Goal: Transaction & Acquisition: Book appointment/travel/reservation

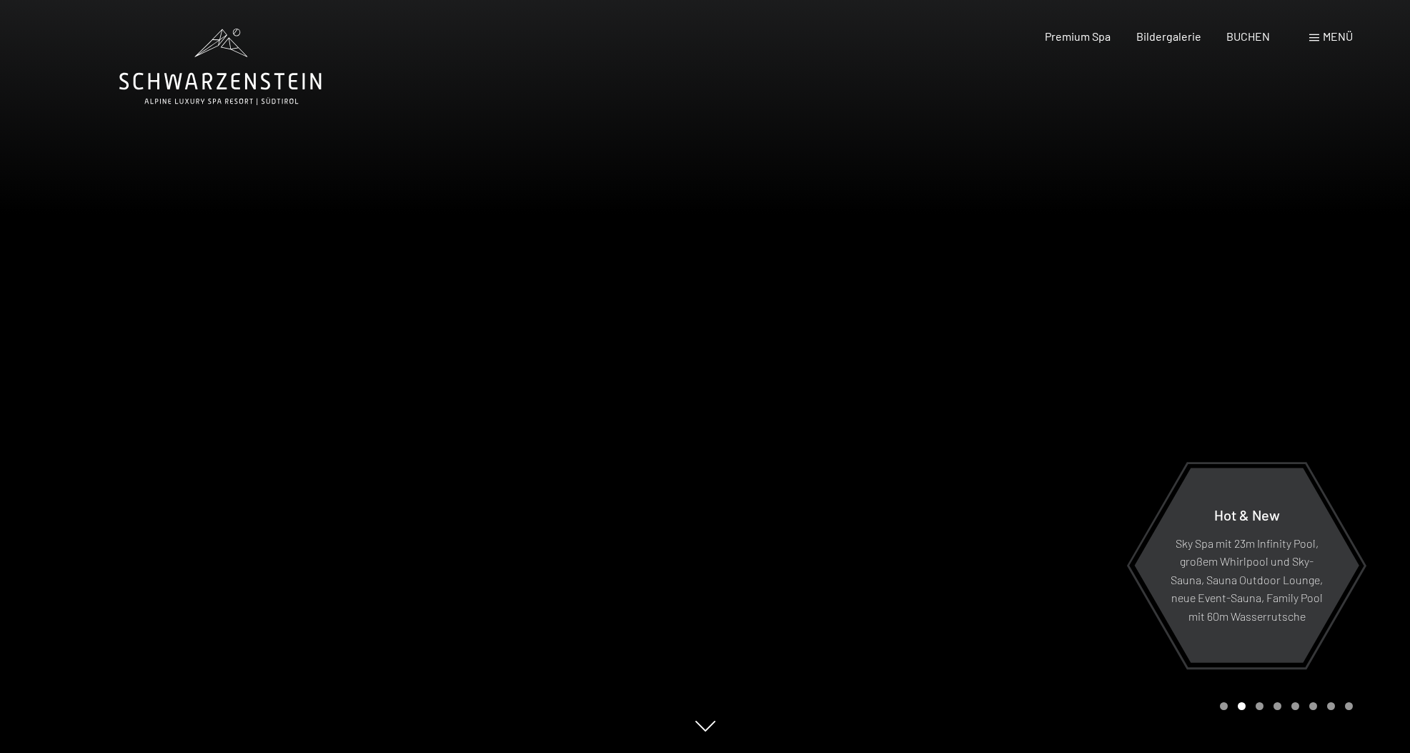
click at [1324, 36] on span "Menü" at bounding box center [1338, 36] width 30 height 14
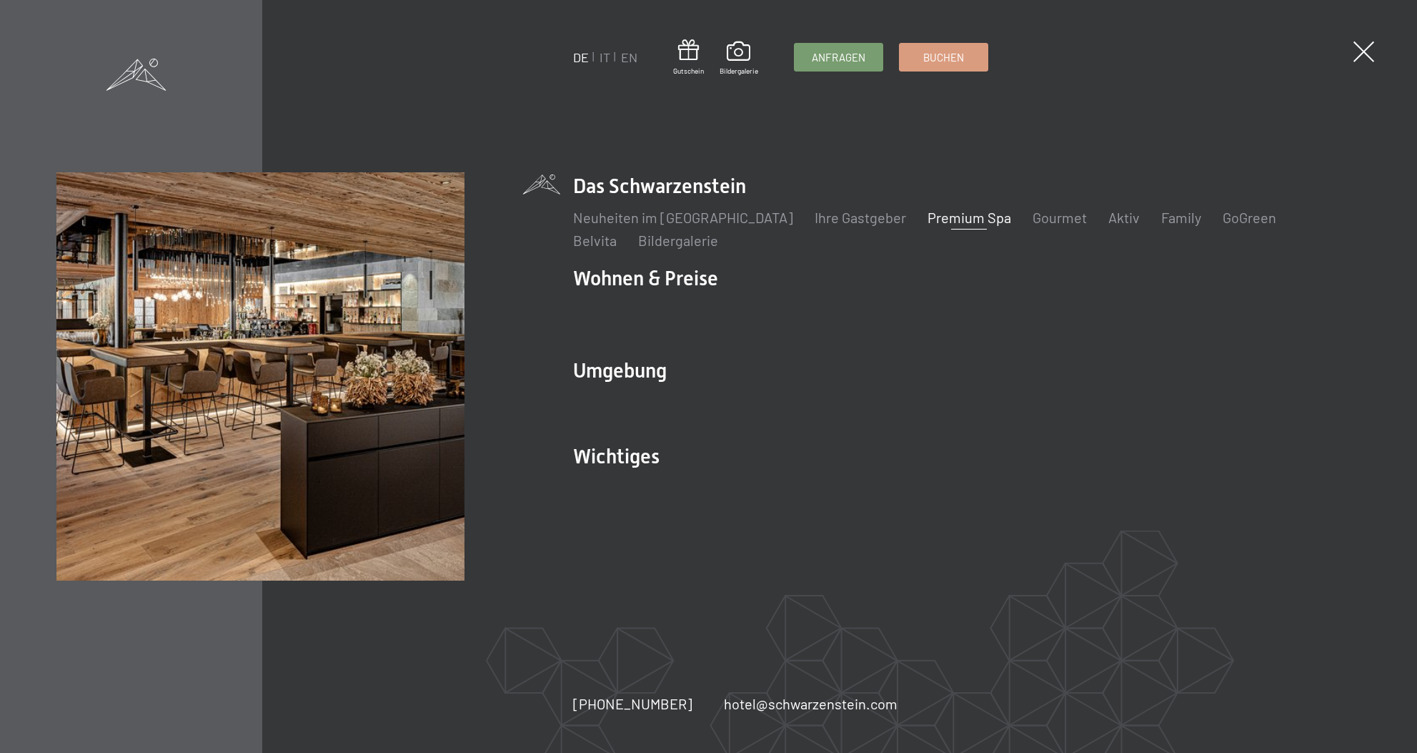
click at [930, 222] on link "Premium Spa" at bounding box center [970, 217] width 84 height 17
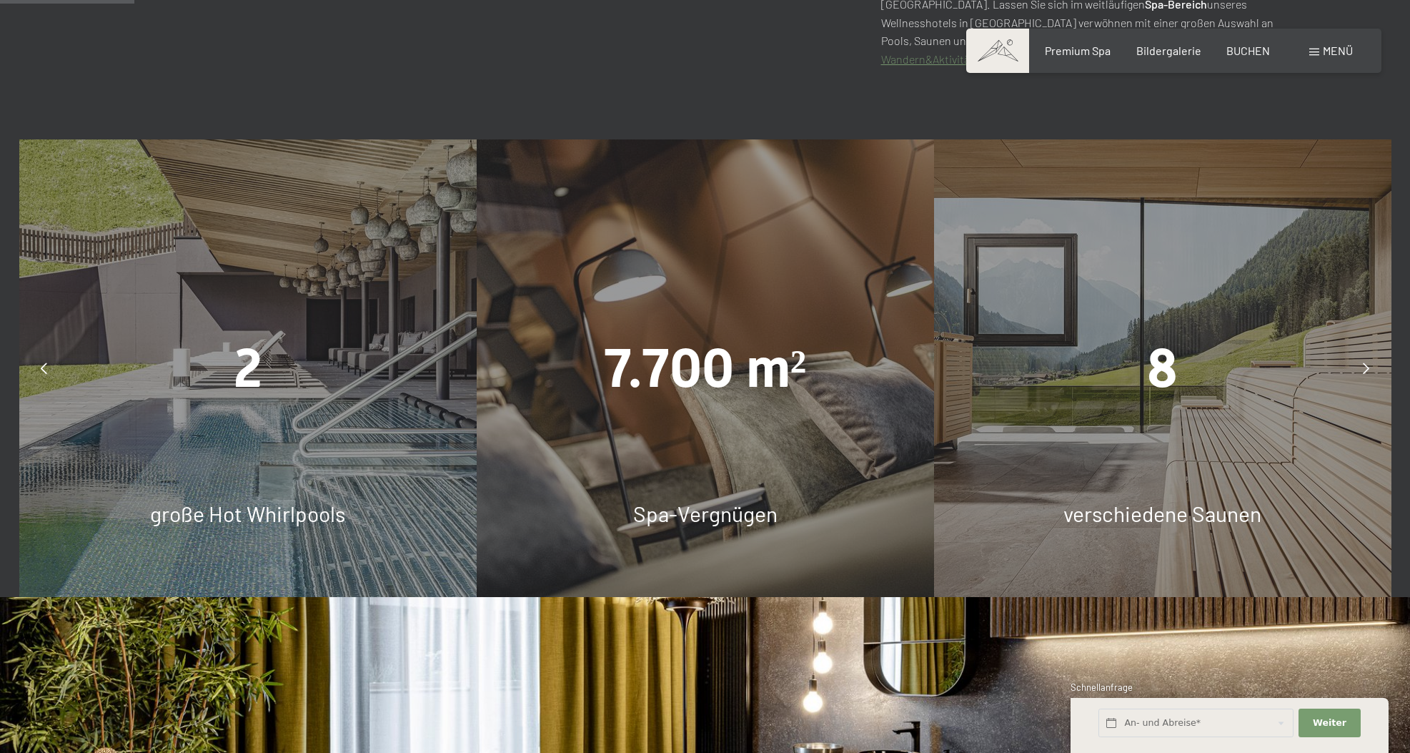
scroll to position [1031, 0]
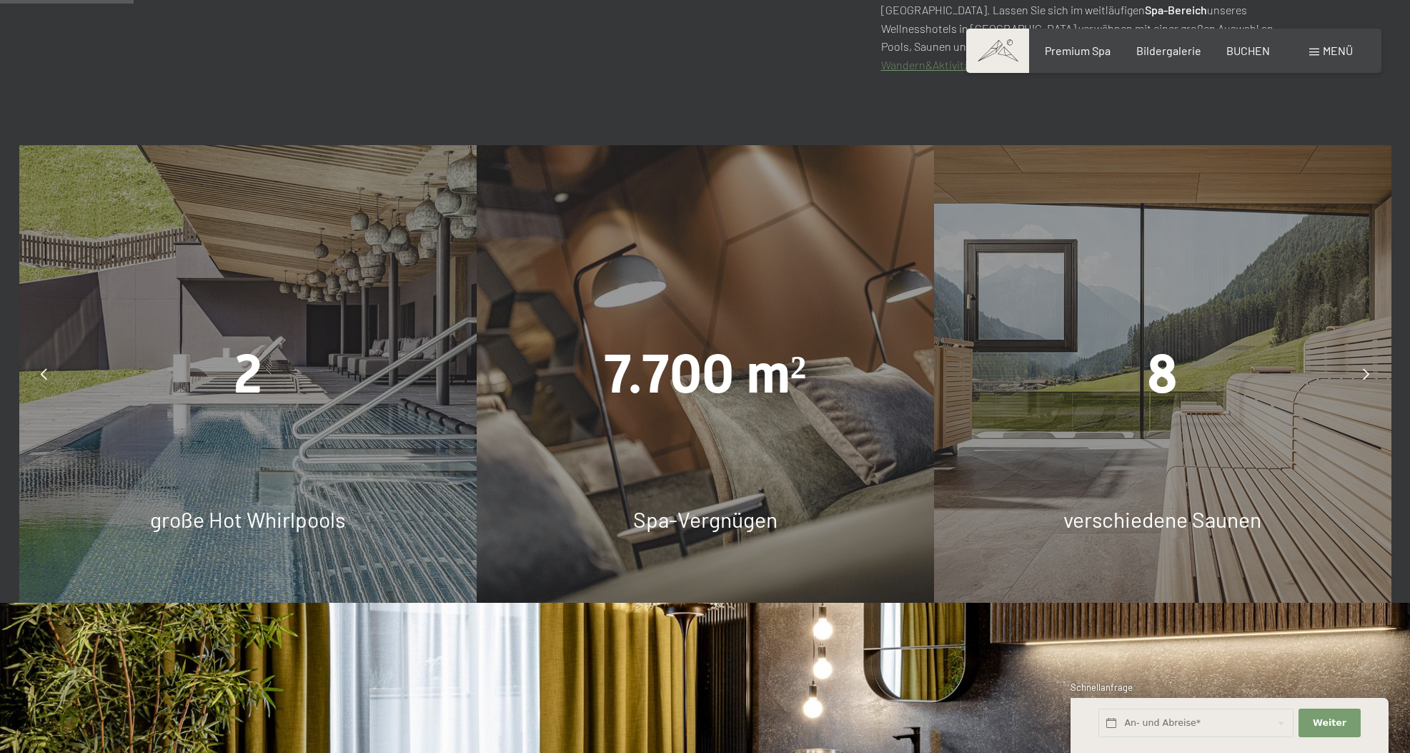
click at [235, 409] on div "2 große Hot Whirlpools" at bounding box center [247, 373] width 457 height 457
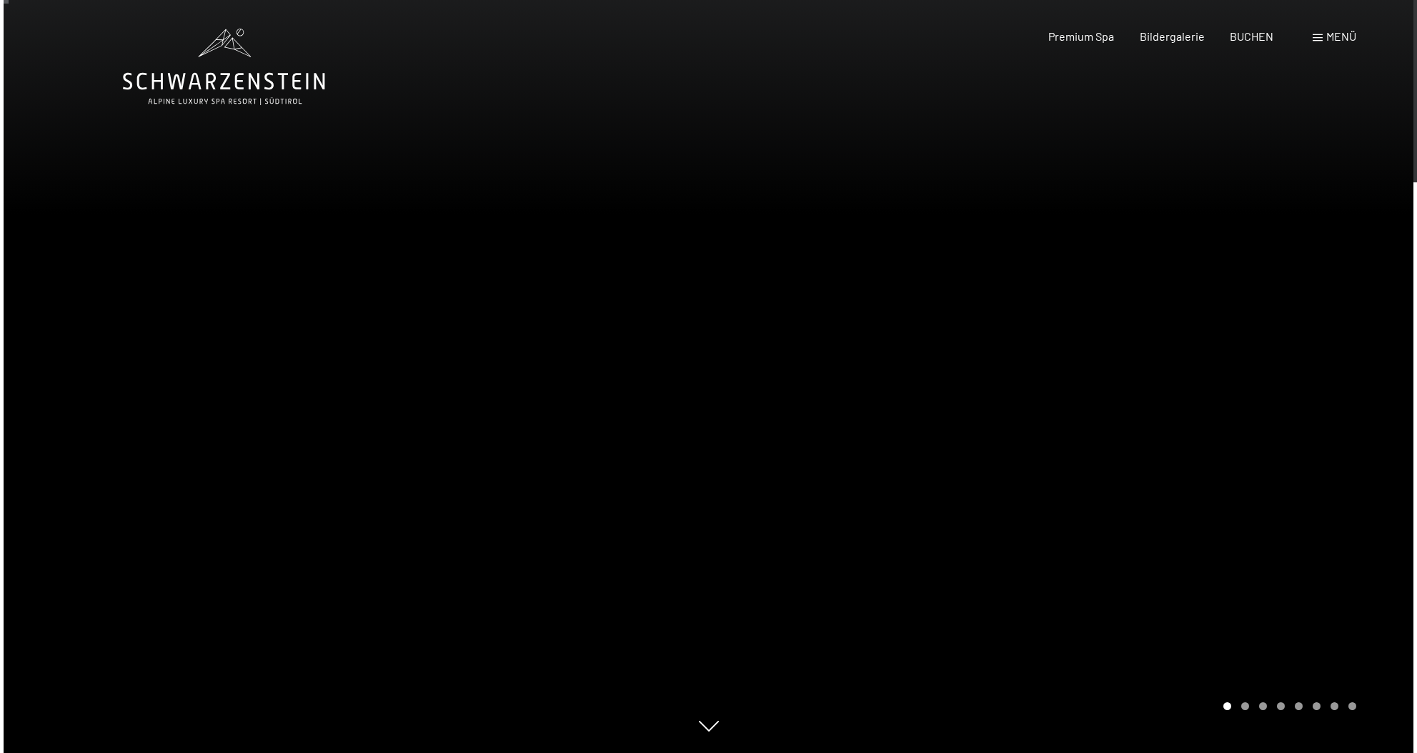
scroll to position [0, 0]
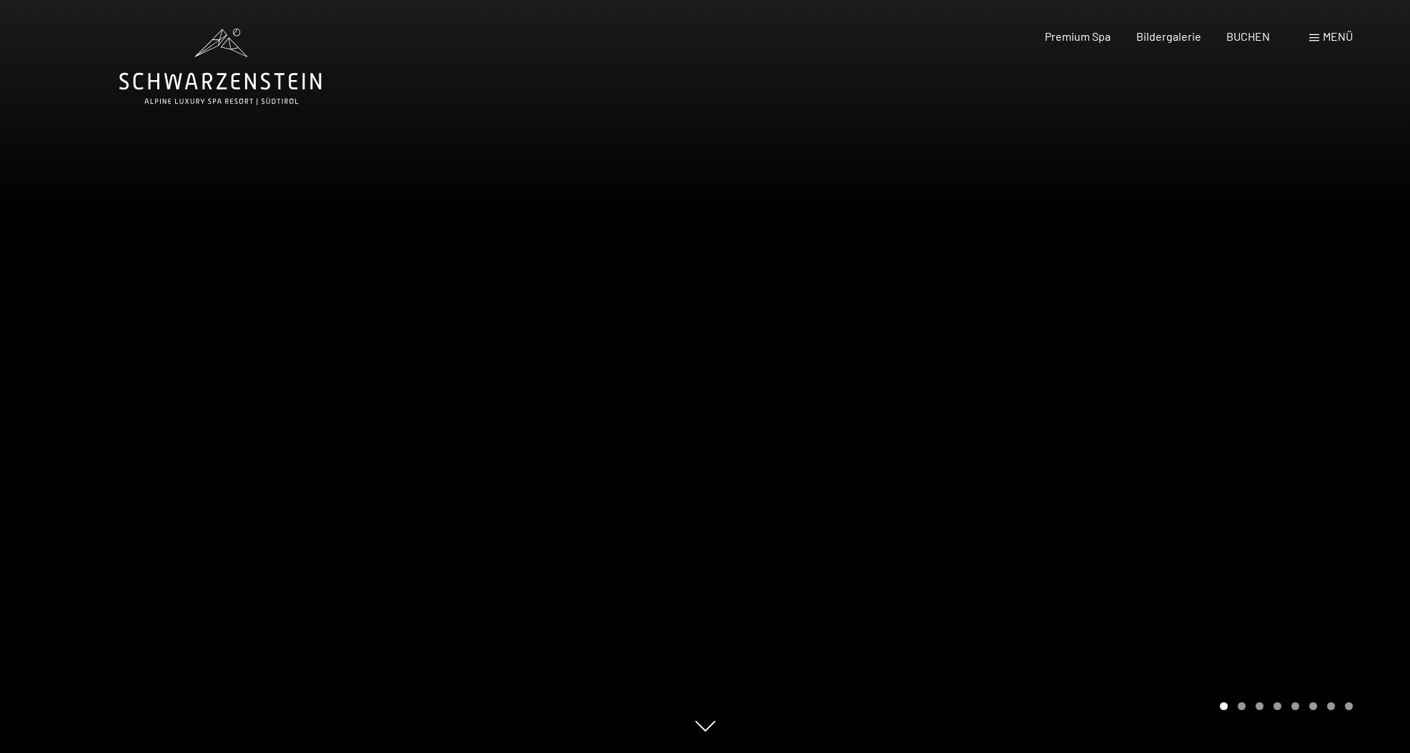
click at [1336, 32] on span "Menü" at bounding box center [1338, 36] width 30 height 14
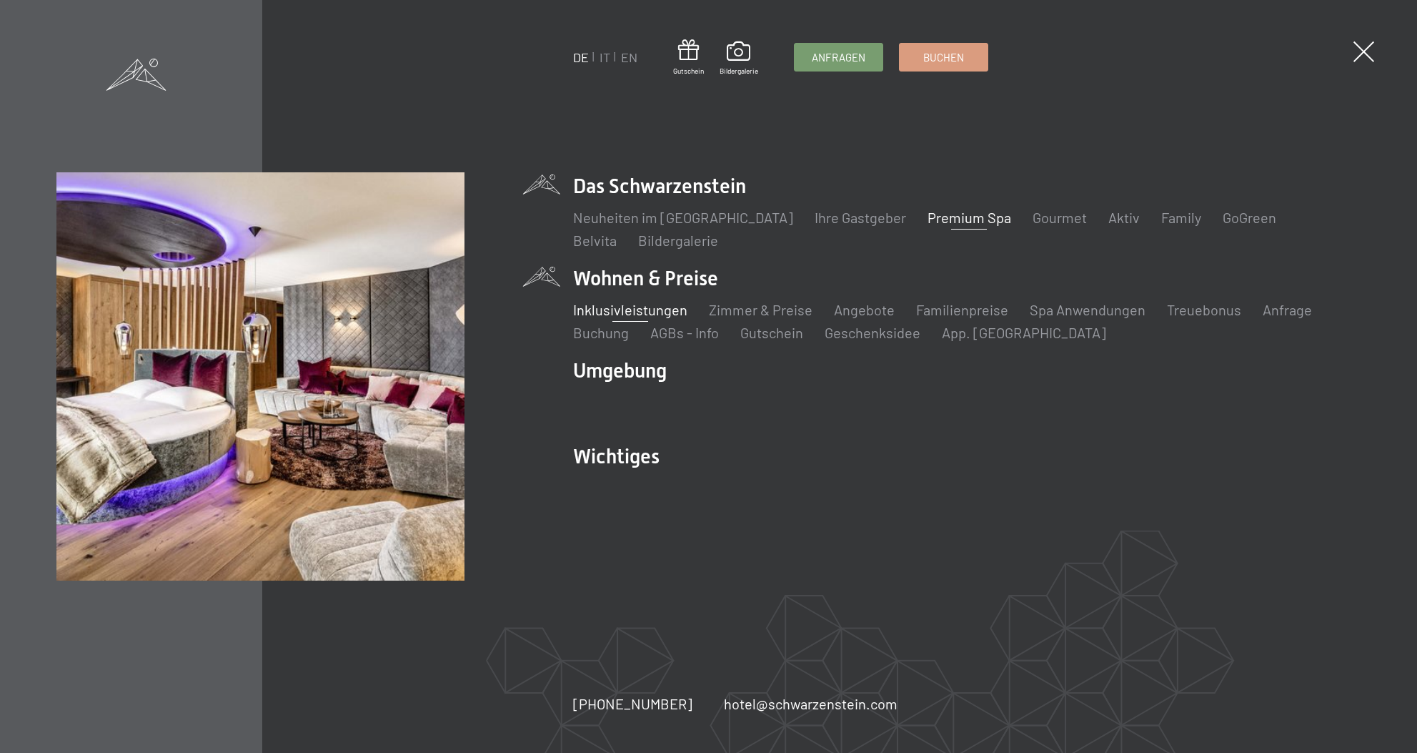
click at [645, 309] on link "Inklusivleistungen" at bounding box center [630, 309] width 114 height 17
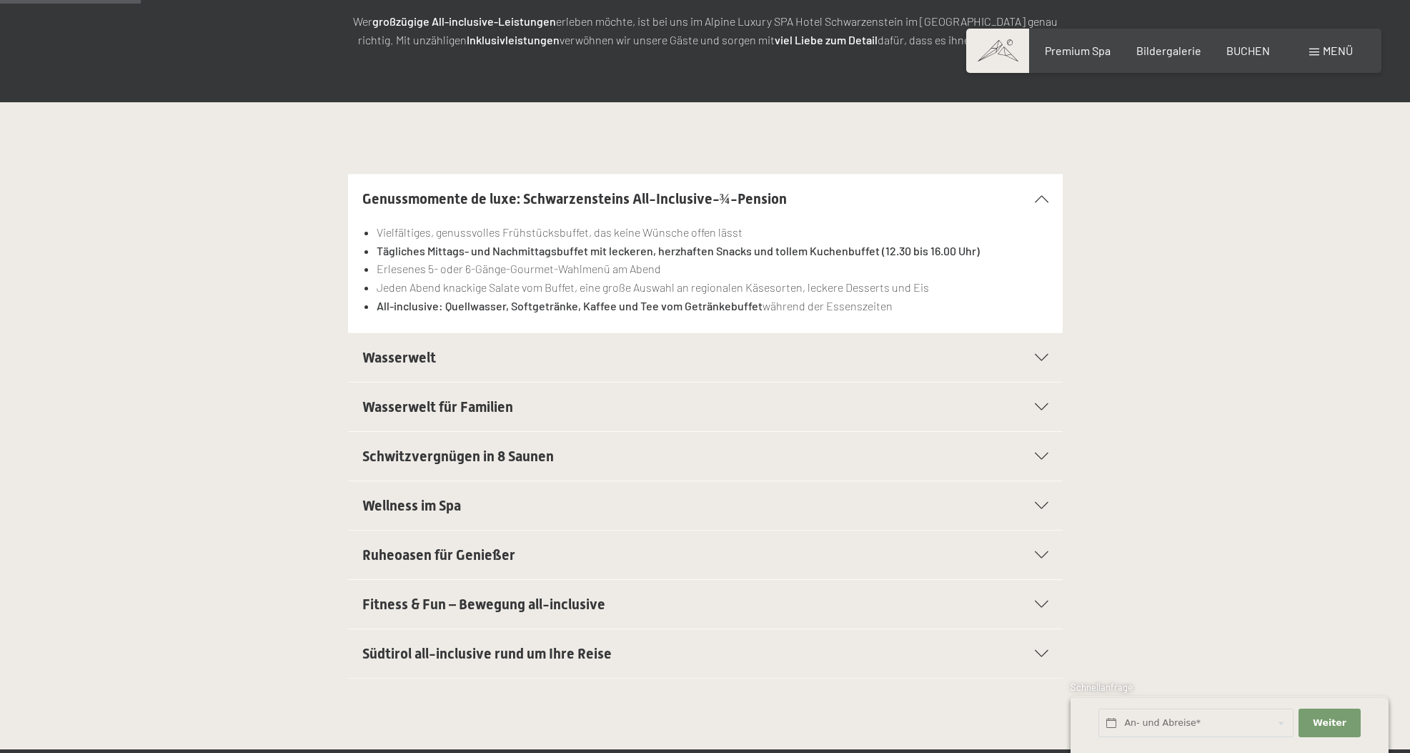
scroll to position [277, 0]
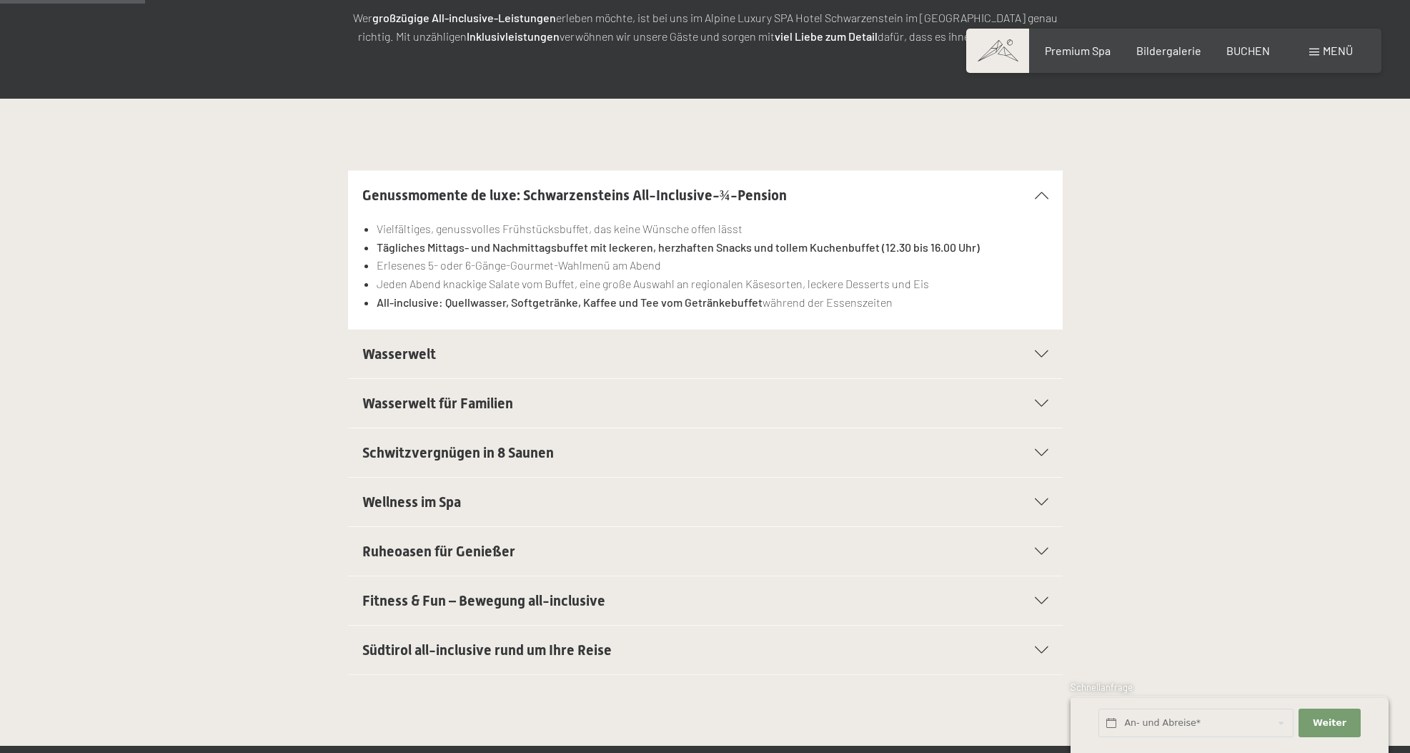
click at [455, 500] on span "Wellness im Spa" at bounding box center [411, 501] width 99 height 17
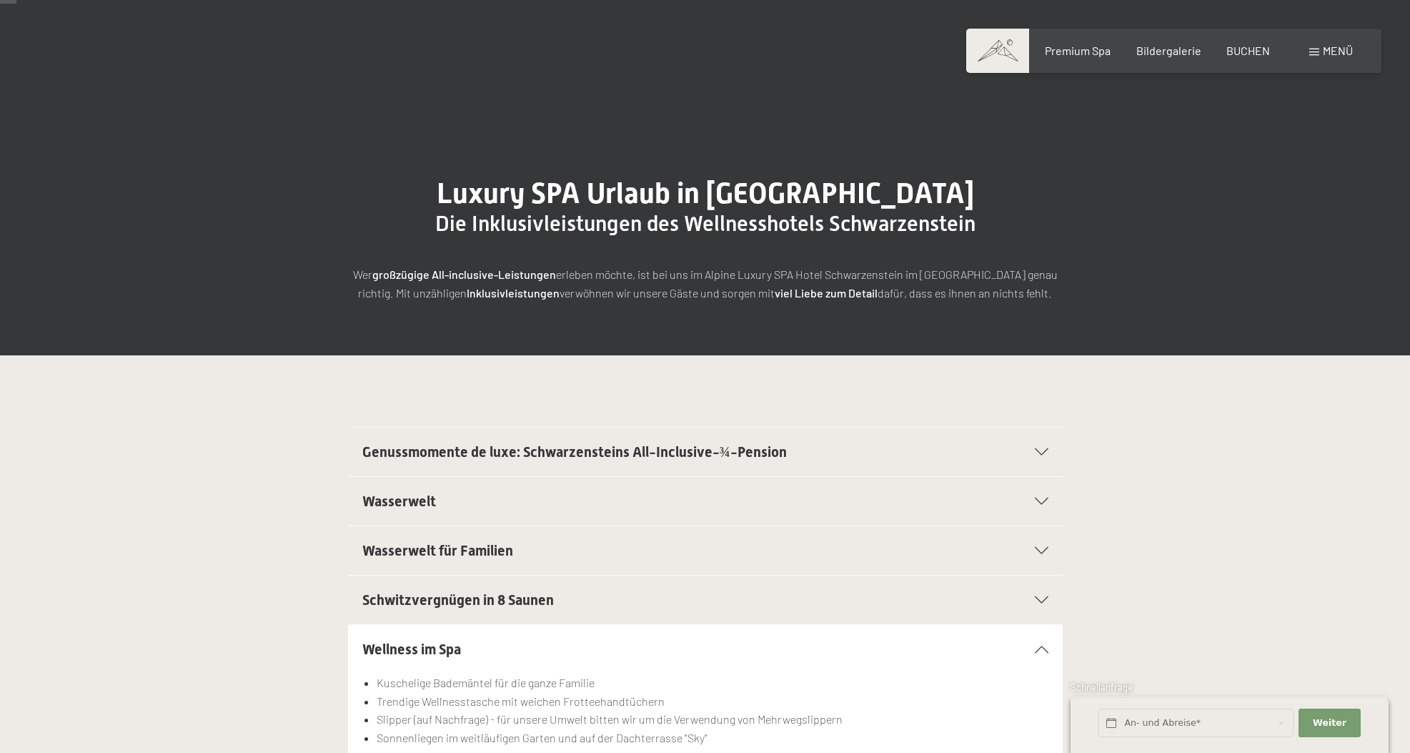
scroll to position [9, 0]
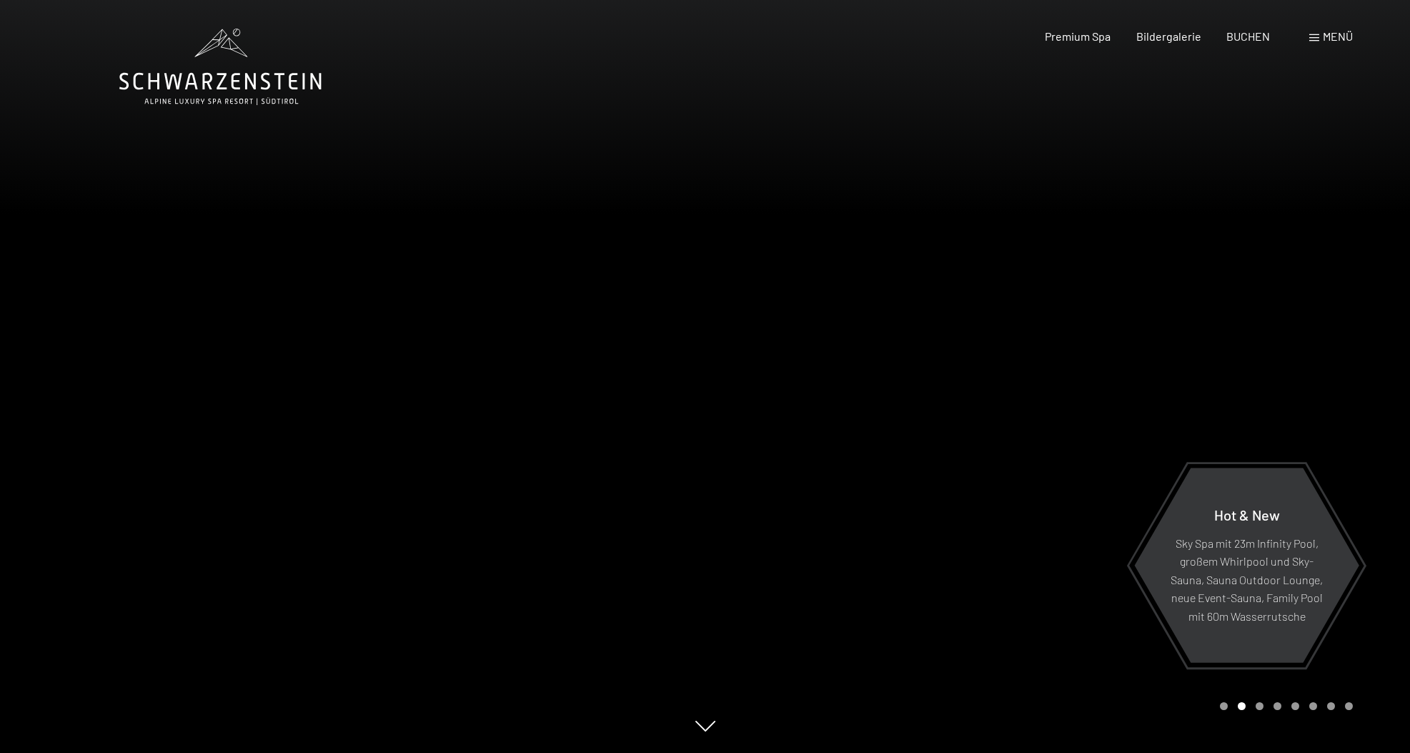
click at [1317, 34] on span at bounding box center [1314, 37] width 10 height 7
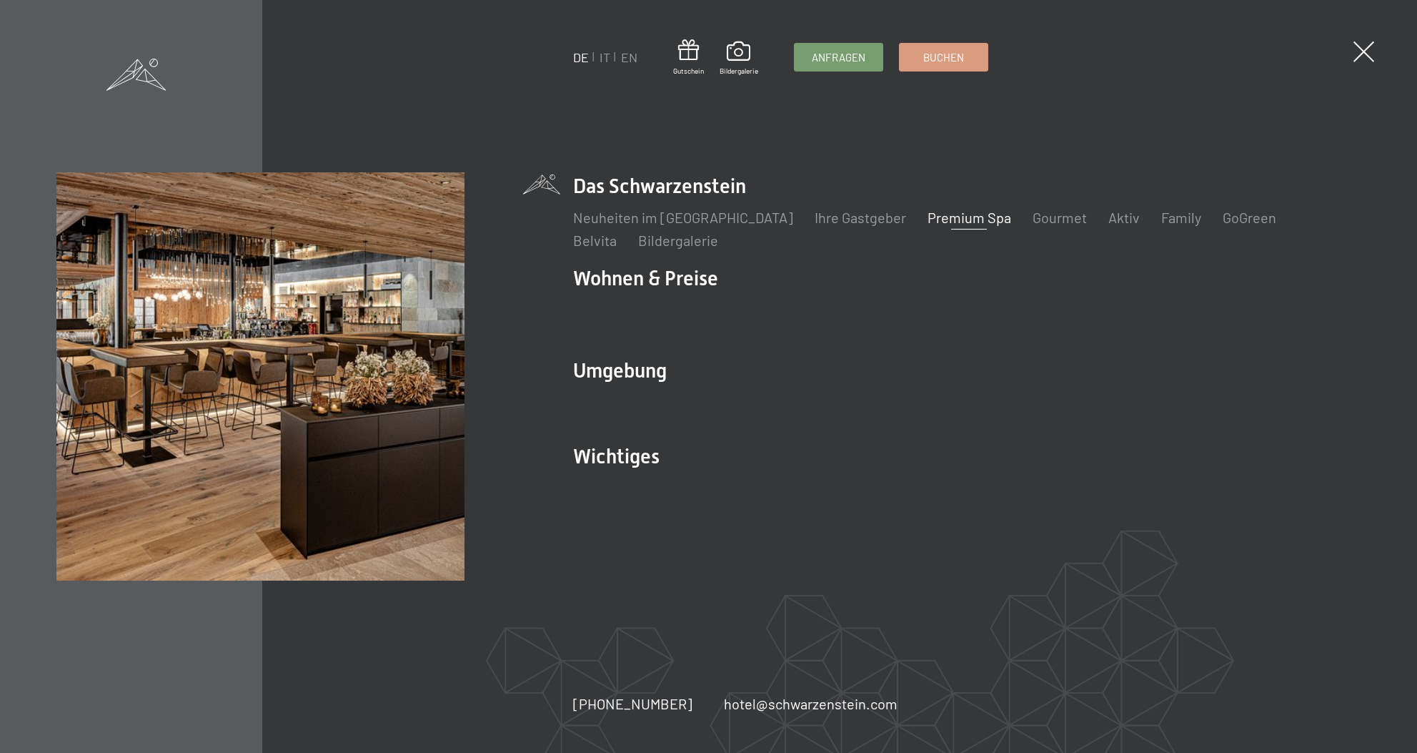
click at [946, 219] on link "Premium Spa" at bounding box center [970, 217] width 84 height 17
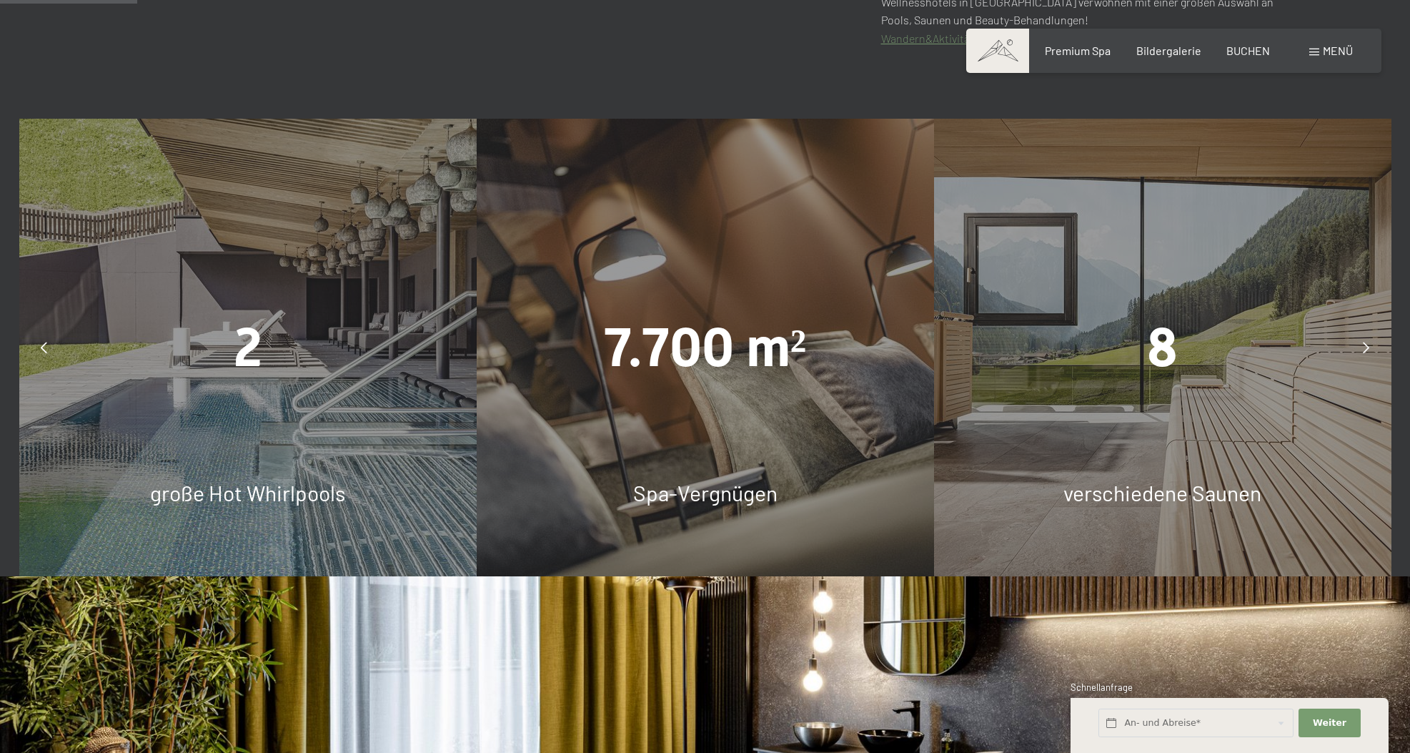
scroll to position [1058, 0]
click at [46, 342] on icon at bounding box center [44, 347] width 6 height 11
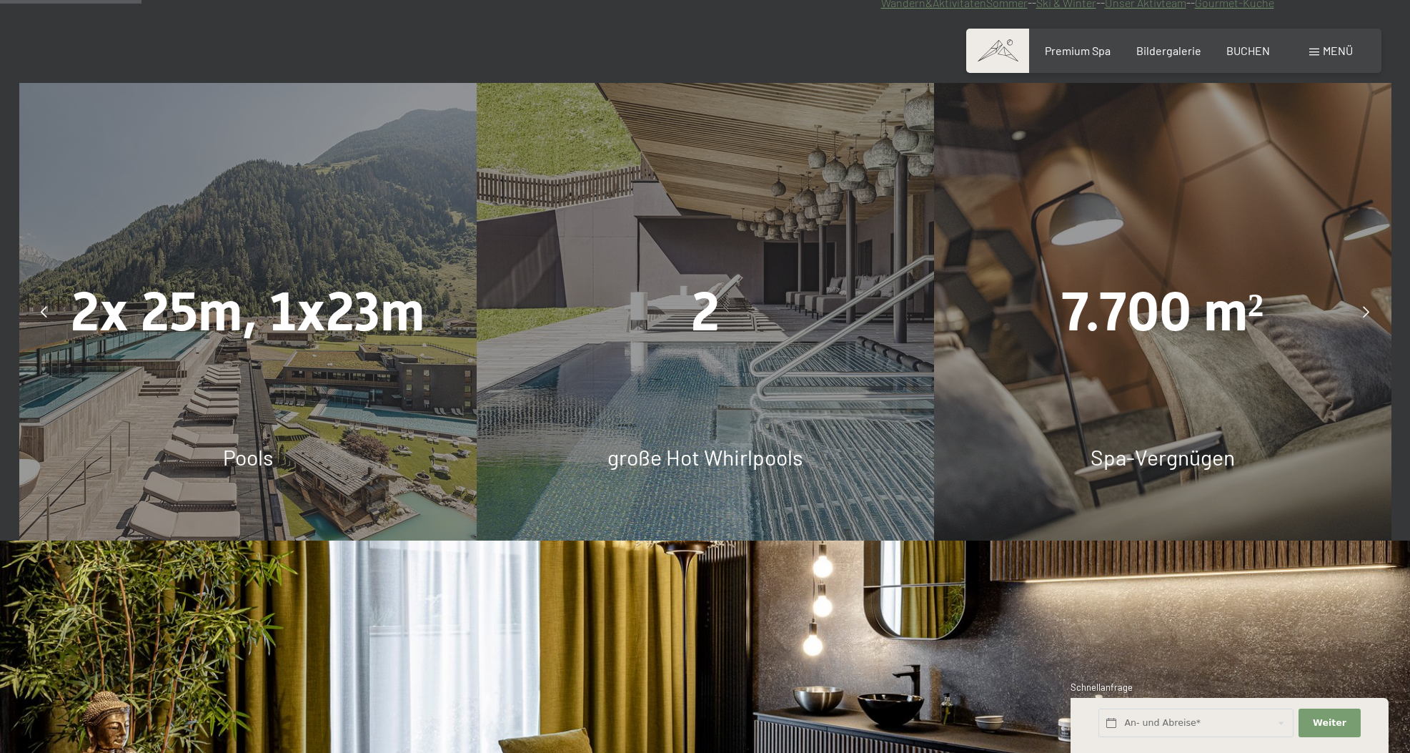
click at [292, 422] on div "2x 25m, 1x23m Pools" at bounding box center [247, 311] width 457 height 457
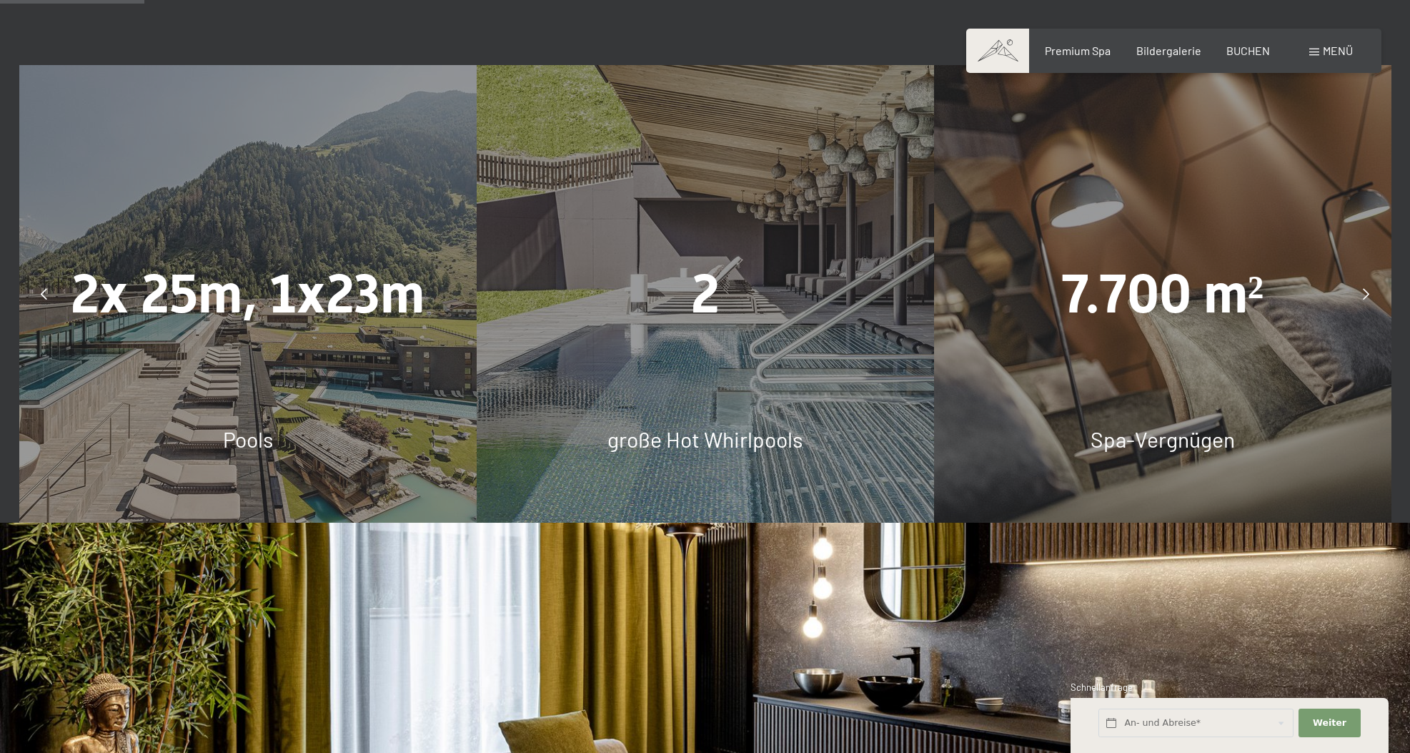
scroll to position [1115, 1]
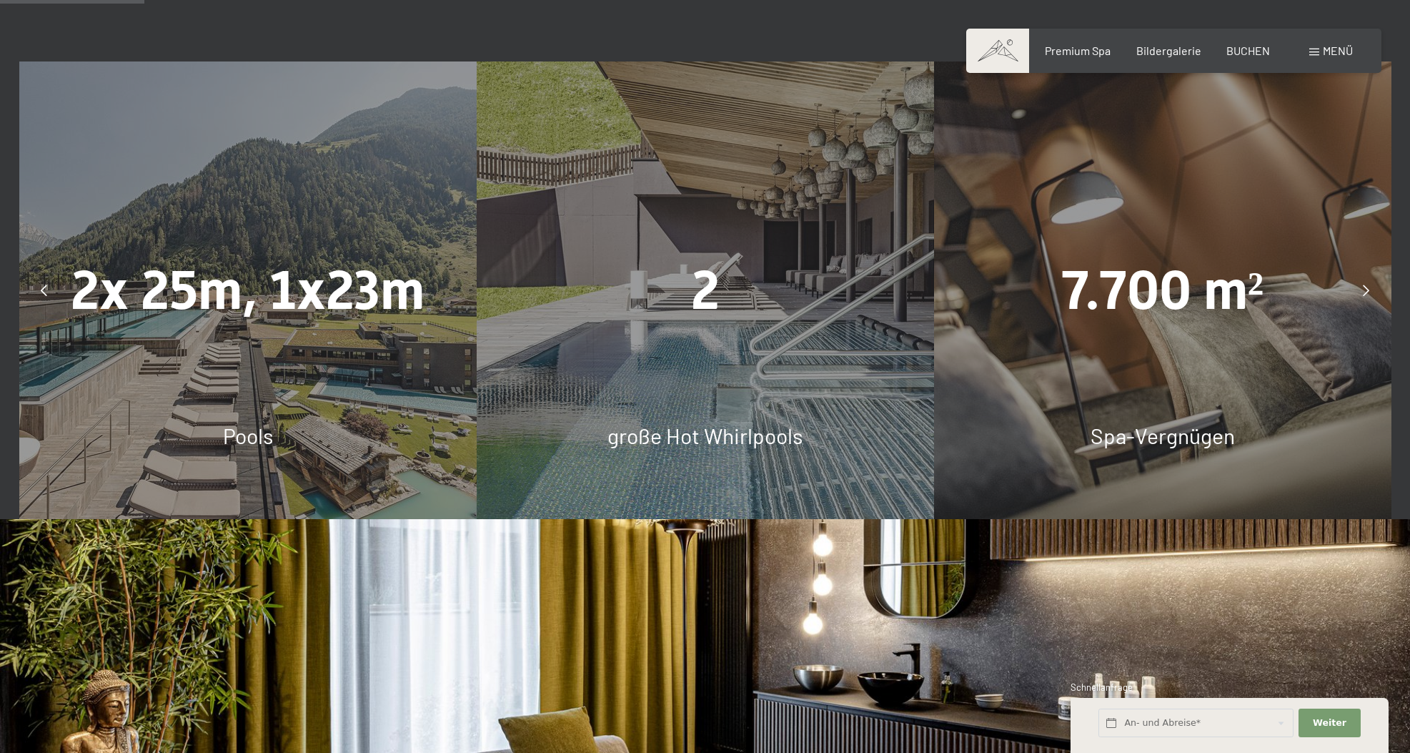
click at [254, 434] on span "Pools" at bounding box center [248, 435] width 50 height 26
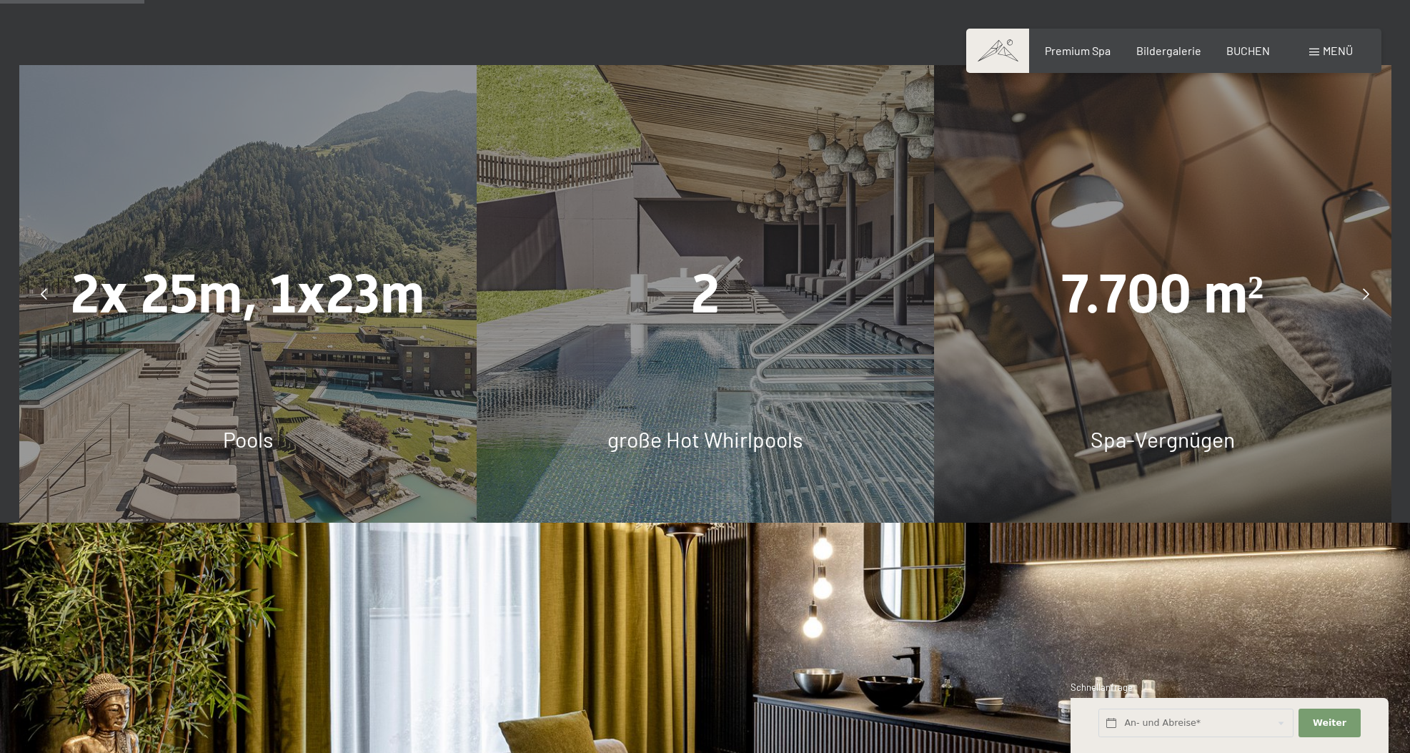
click at [339, 294] on span "2x 25m, 1x23m" at bounding box center [248, 293] width 354 height 63
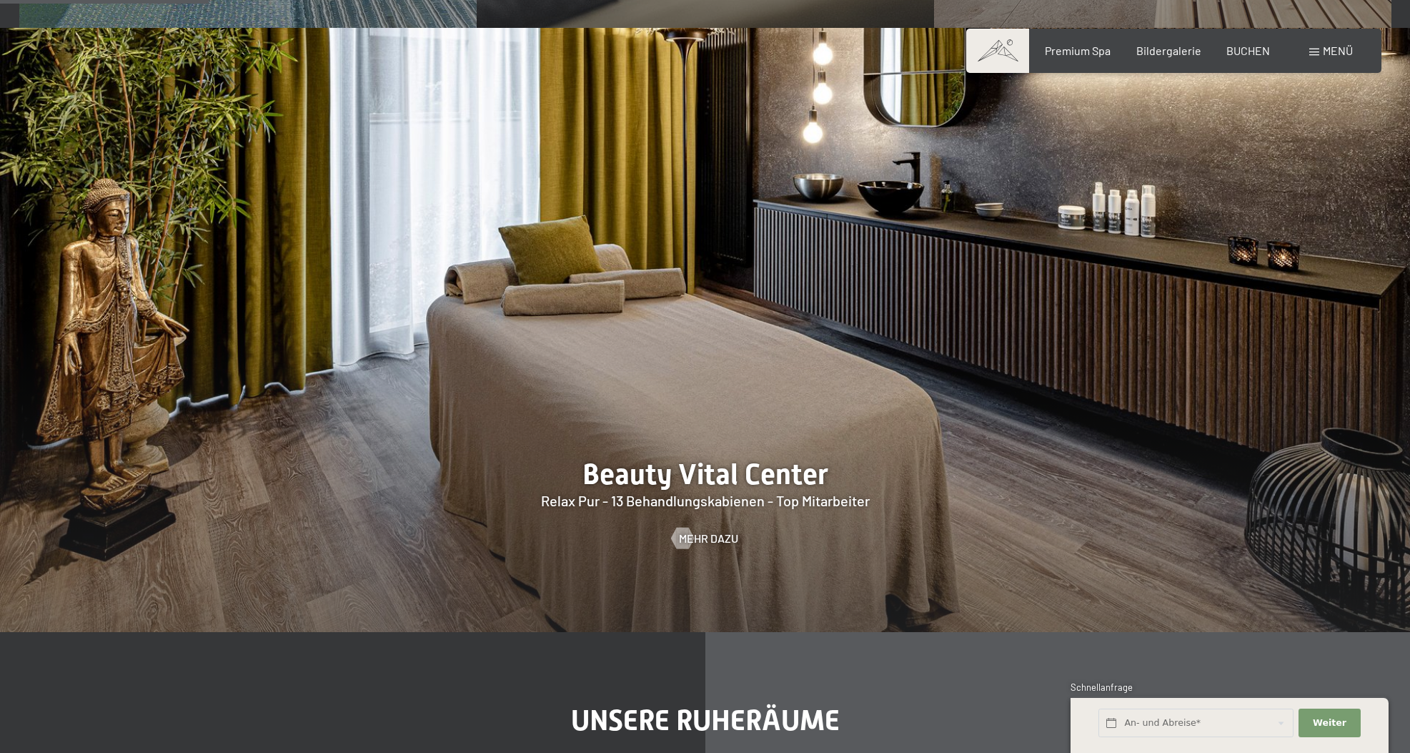
scroll to position [1604, 0]
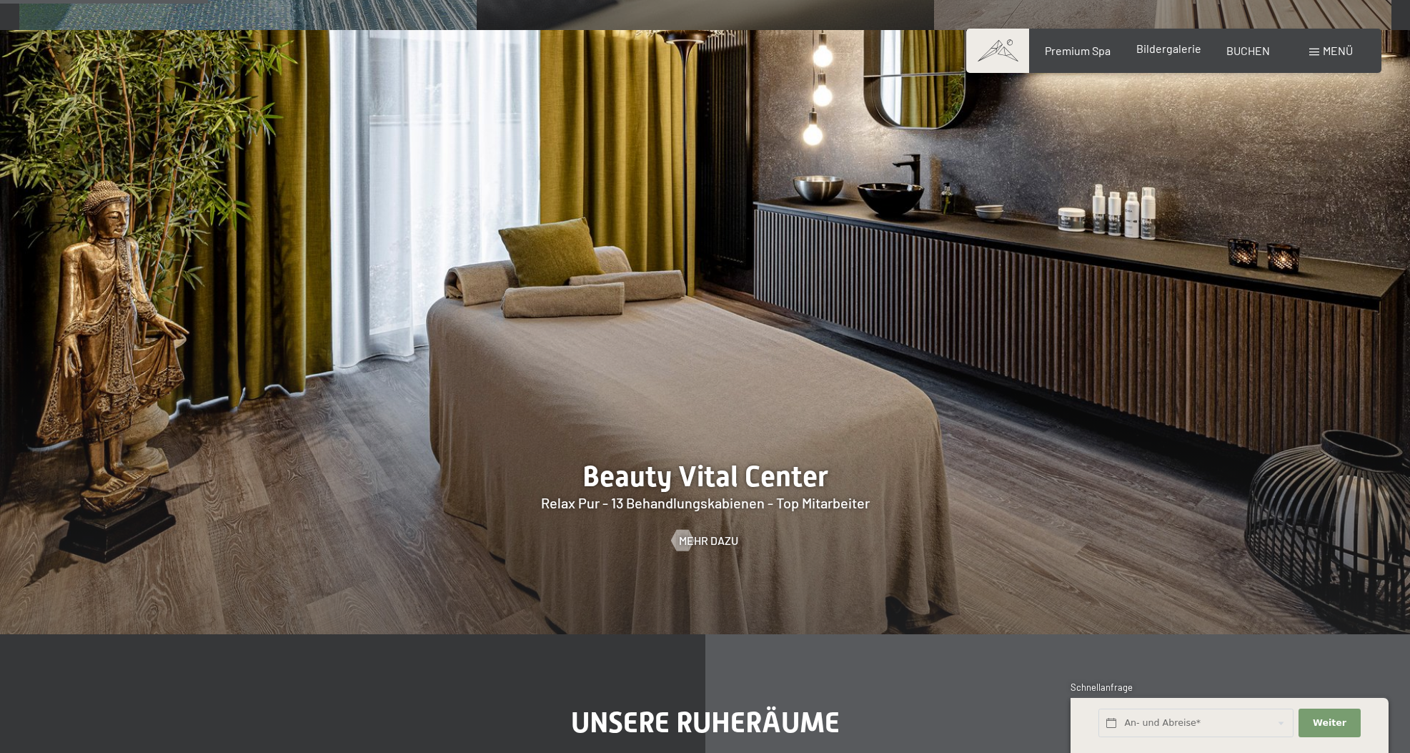
click at [1158, 48] on span "Bildergalerie" at bounding box center [1168, 48] width 65 height 14
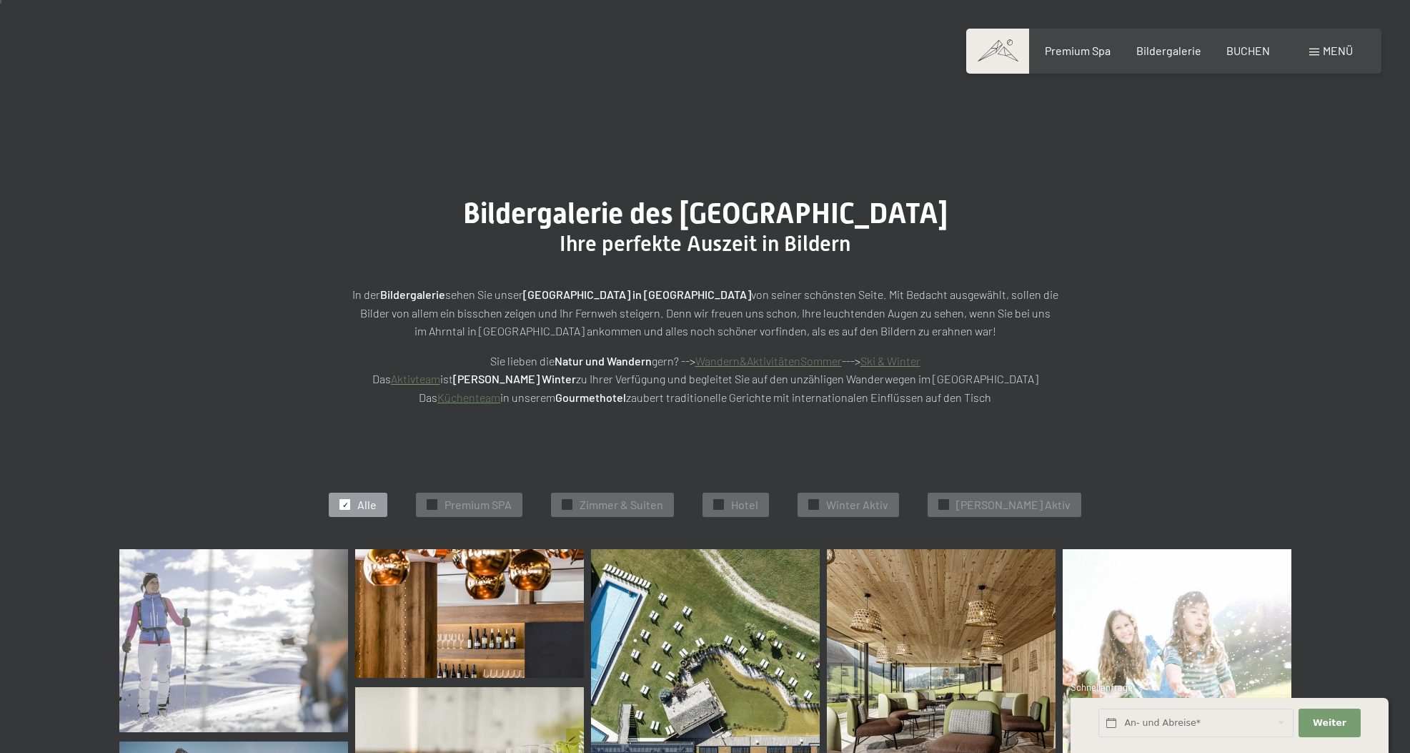
scroll to position [19, 0]
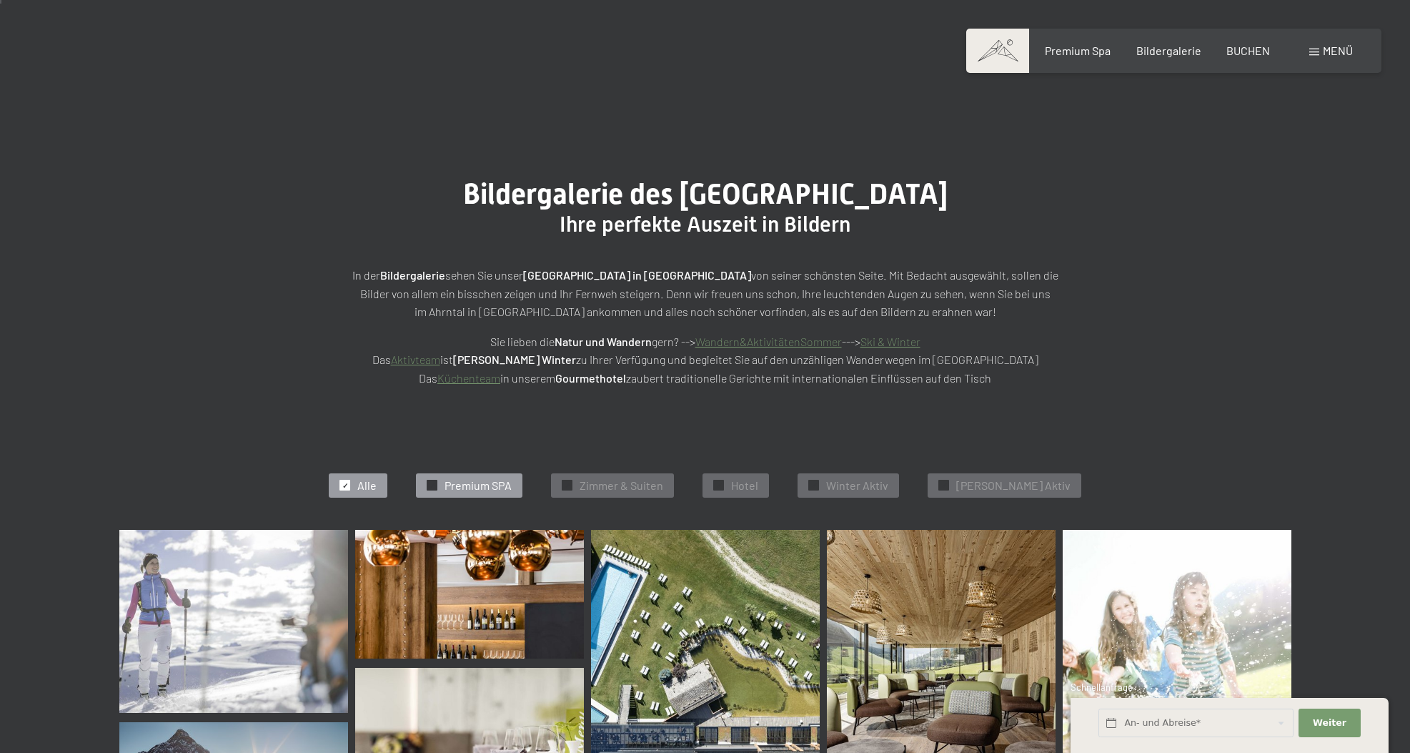
click at [477, 482] on span "Premium SPA" at bounding box center [477, 485] width 67 height 16
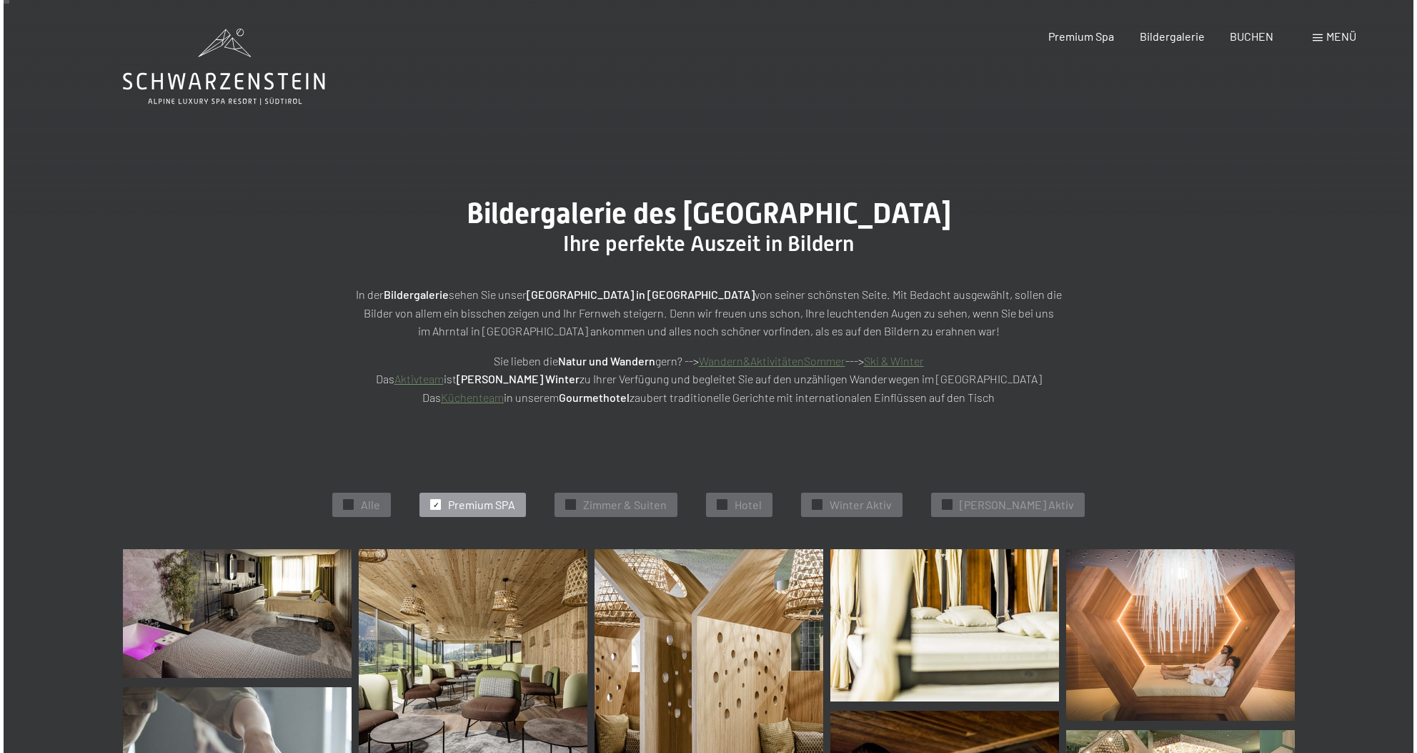
scroll to position [0, 0]
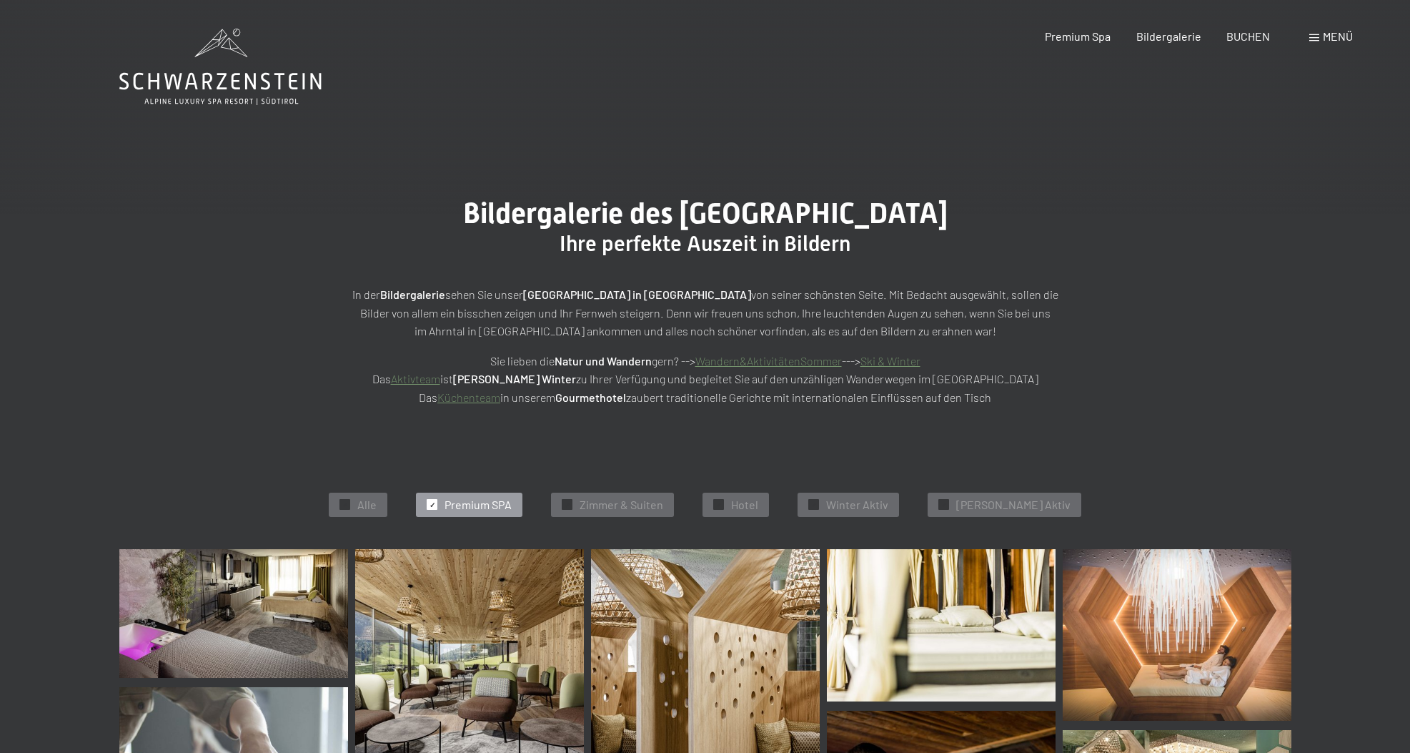
click at [1313, 37] on span at bounding box center [1314, 37] width 10 height 7
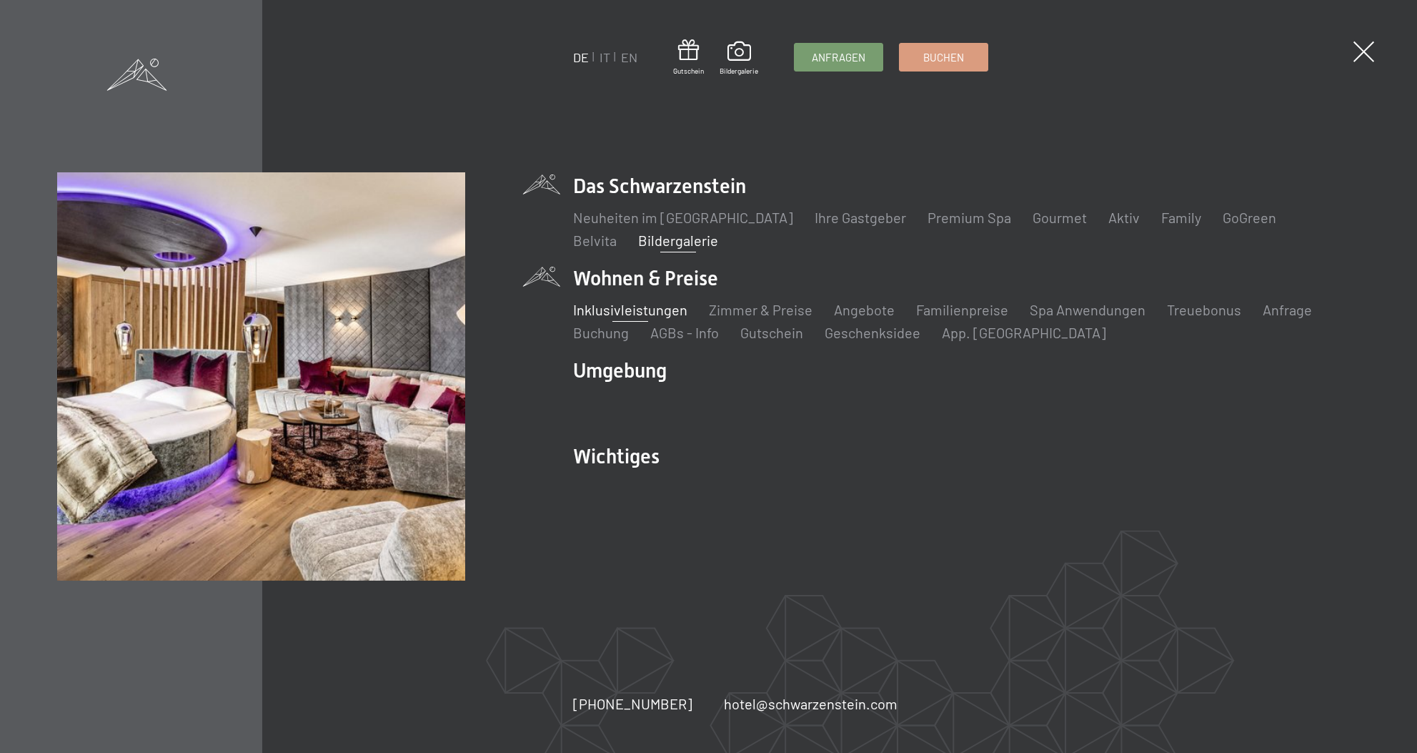
click at [646, 309] on link "Inklusivleistungen" at bounding box center [630, 309] width 114 height 17
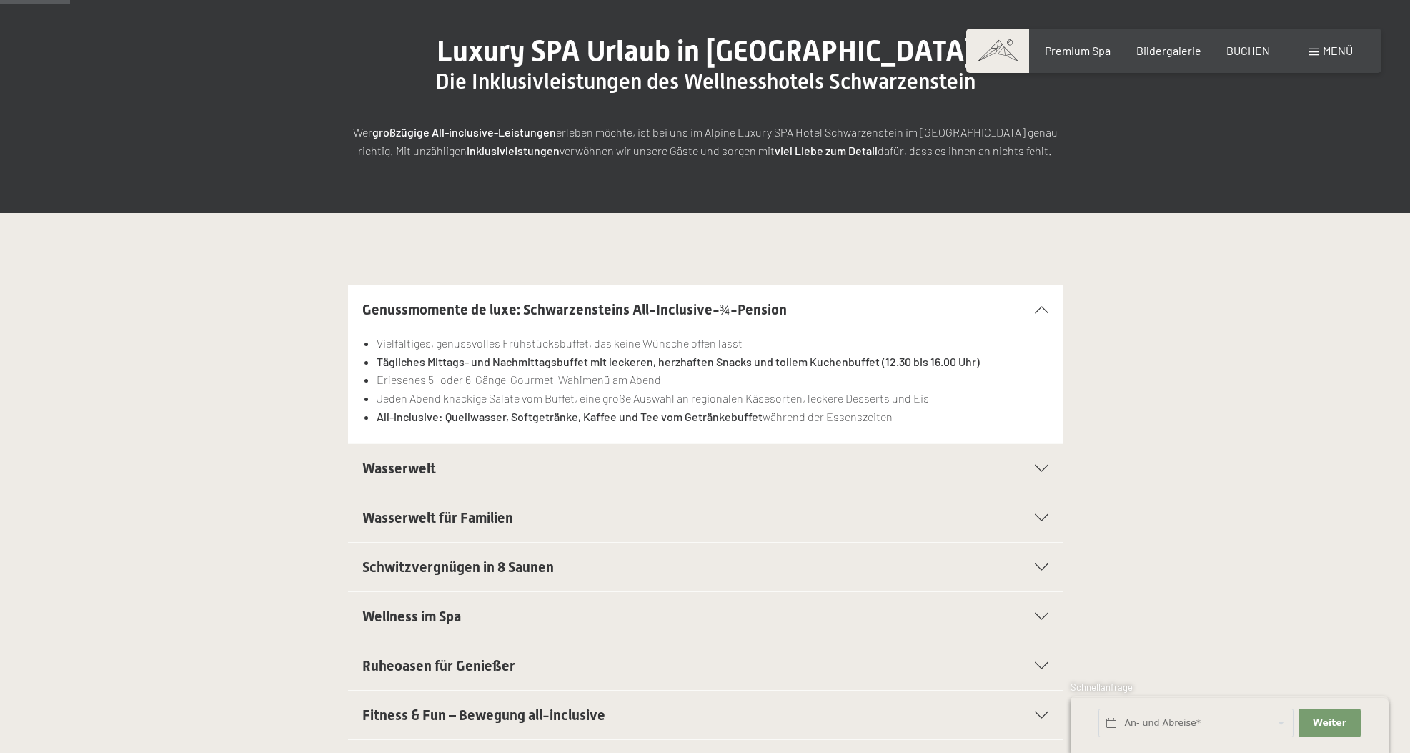
scroll to position [177, 0]
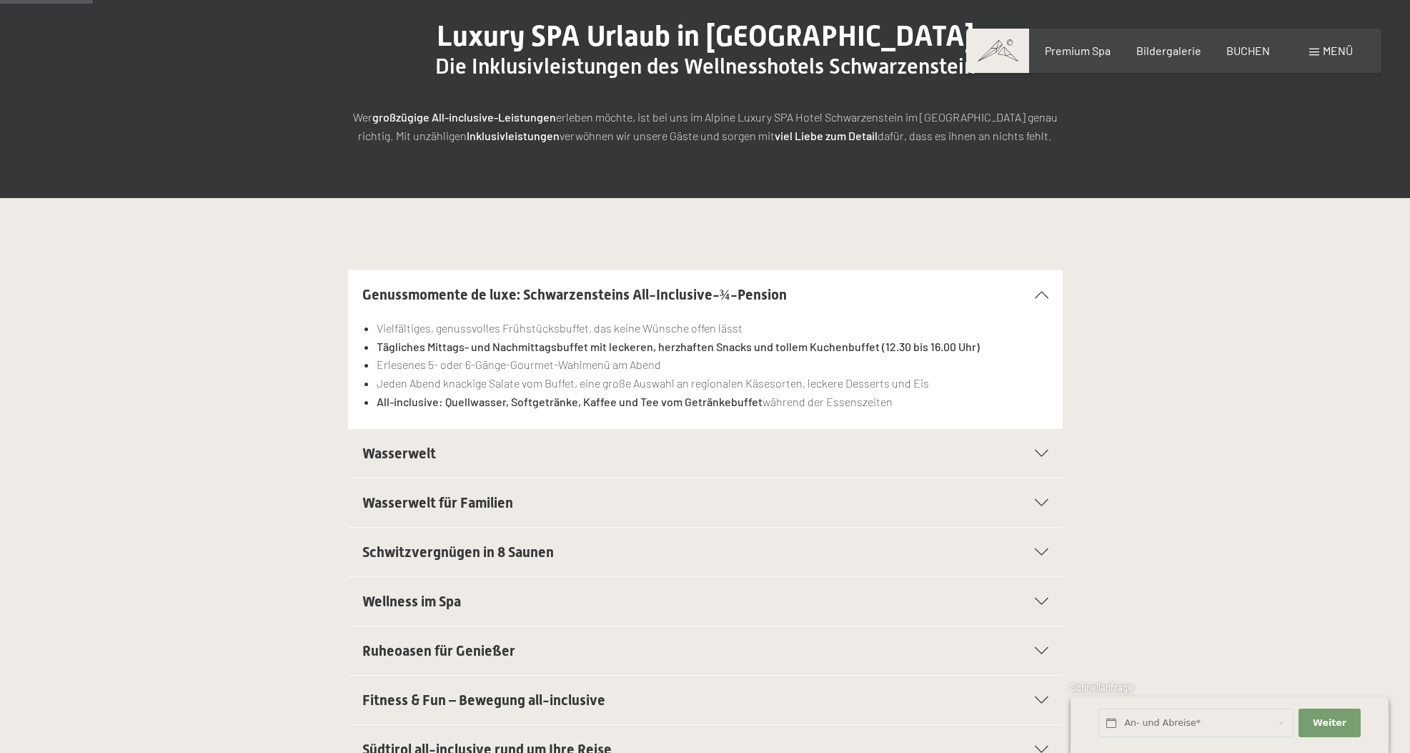
click at [1042, 450] on icon at bounding box center [1042, 453] width 14 height 7
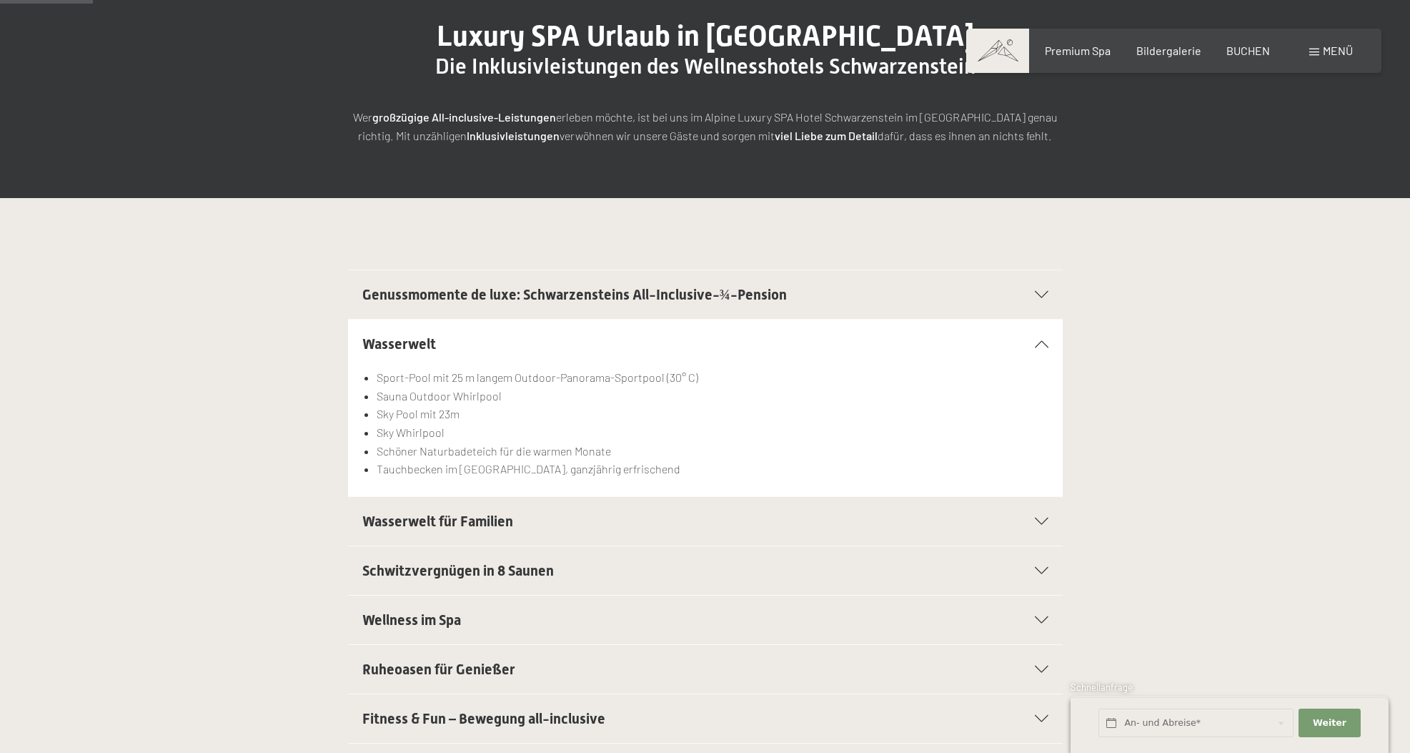
click at [1041, 520] on icon at bounding box center [1042, 520] width 14 height 7
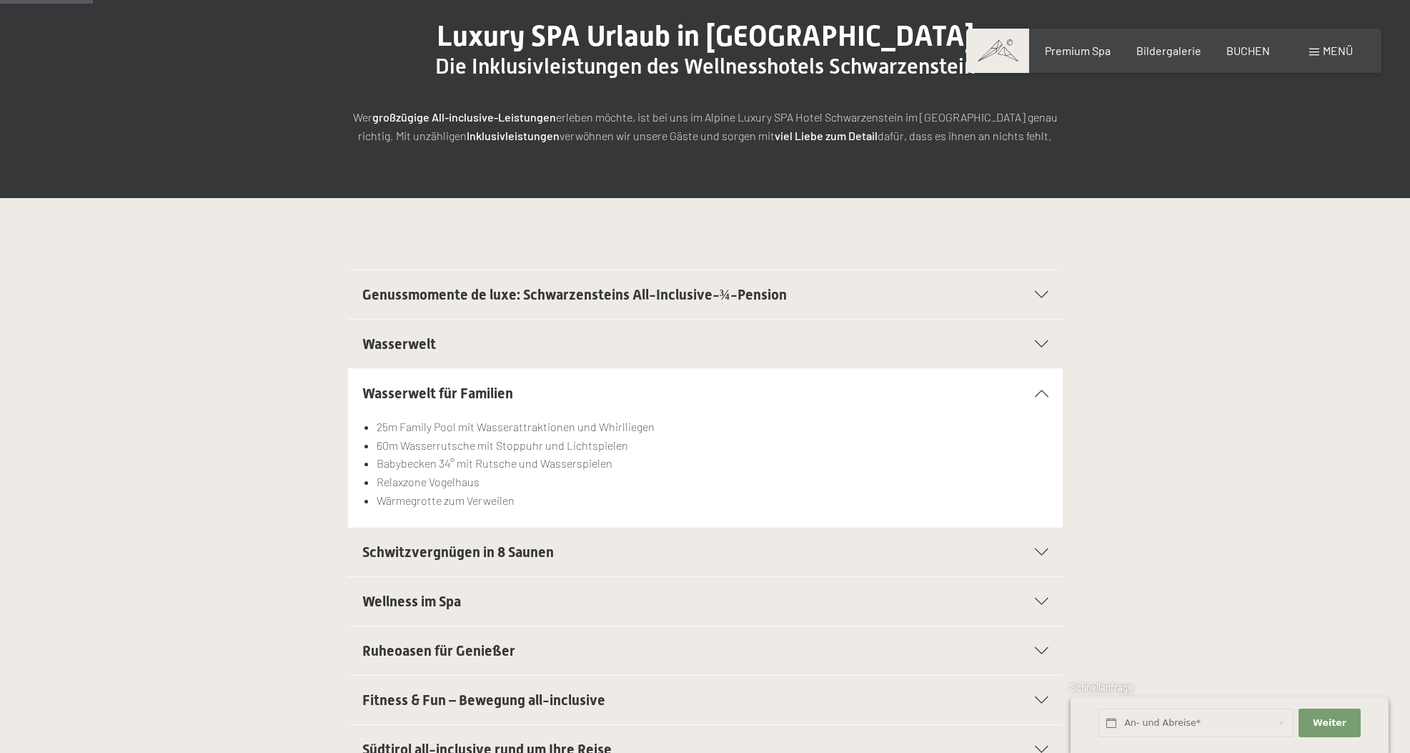
click at [1042, 552] on icon at bounding box center [1042, 551] width 14 height 7
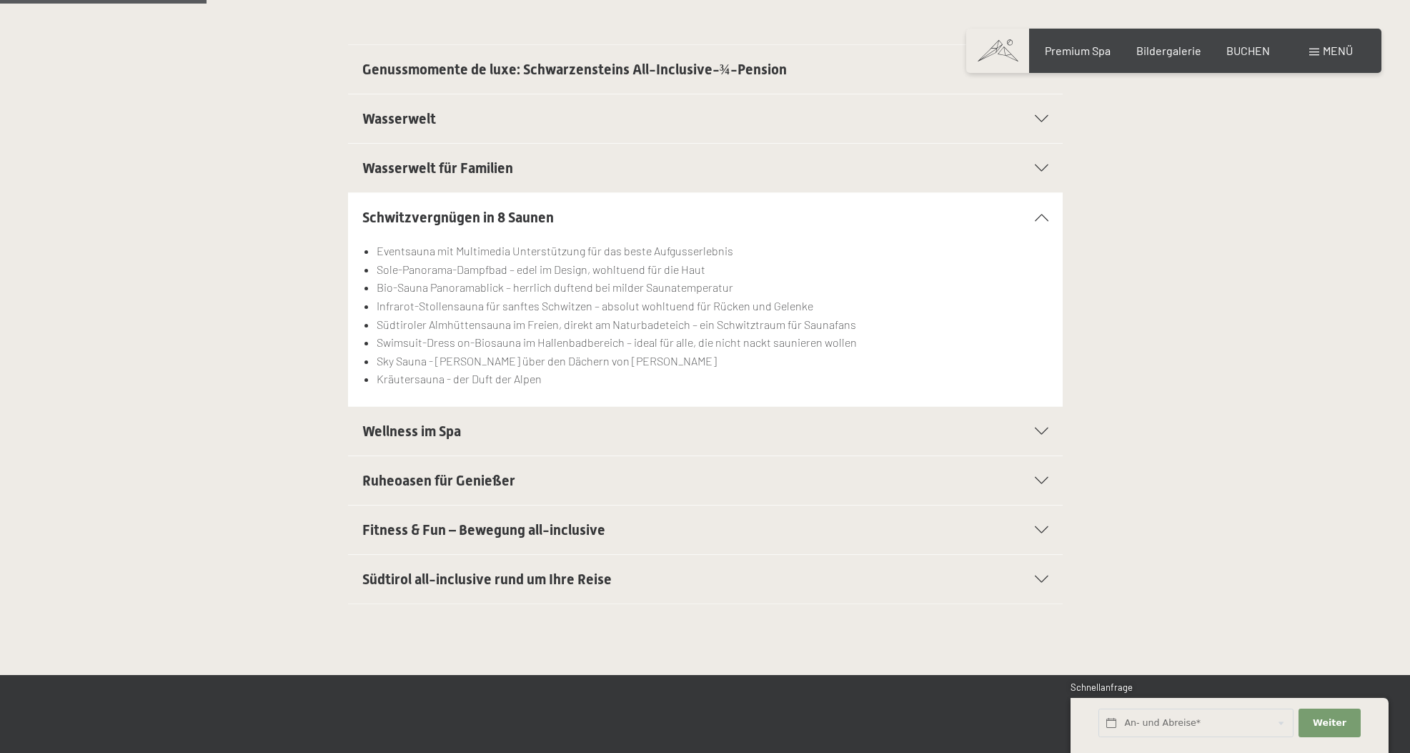
scroll to position [402, 0]
click at [1046, 477] on icon at bounding box center [1042, 480] width 14 height 7
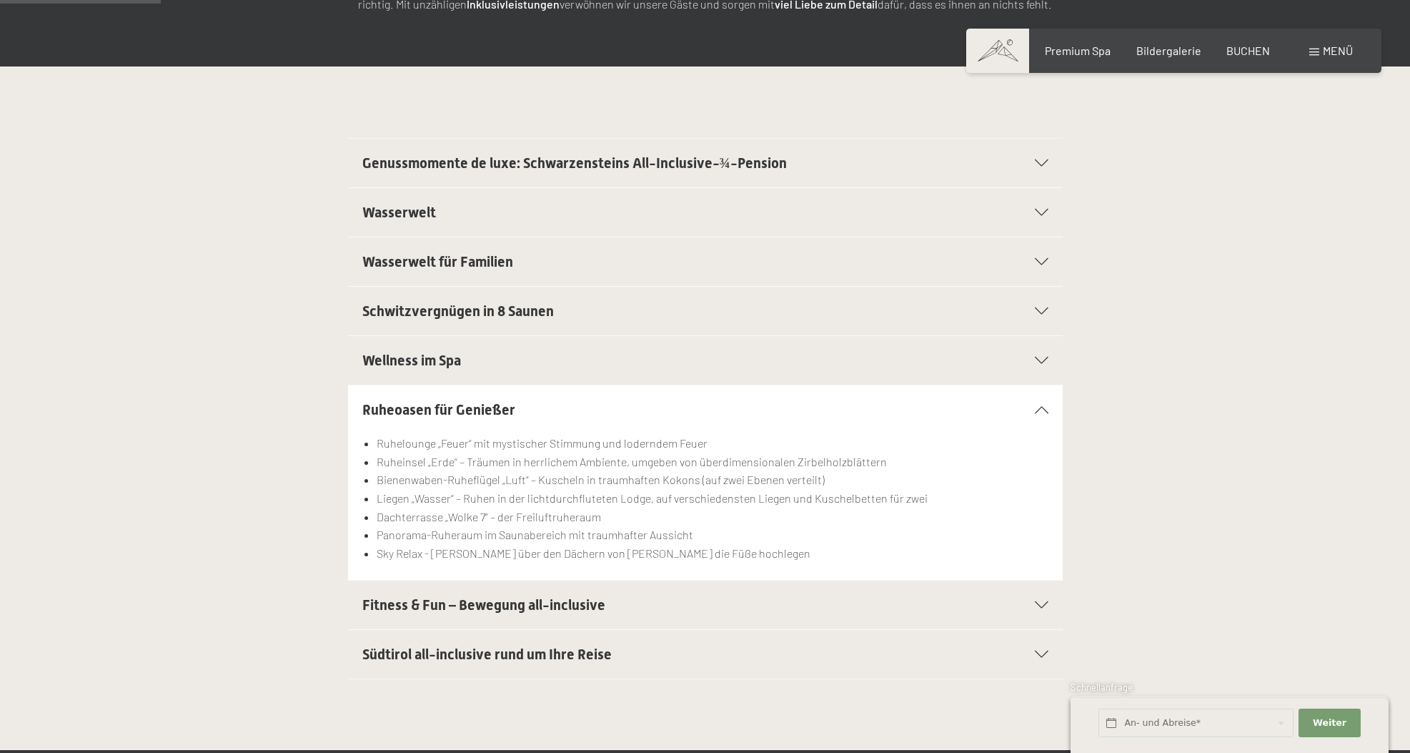
scroll to position [310, 0]
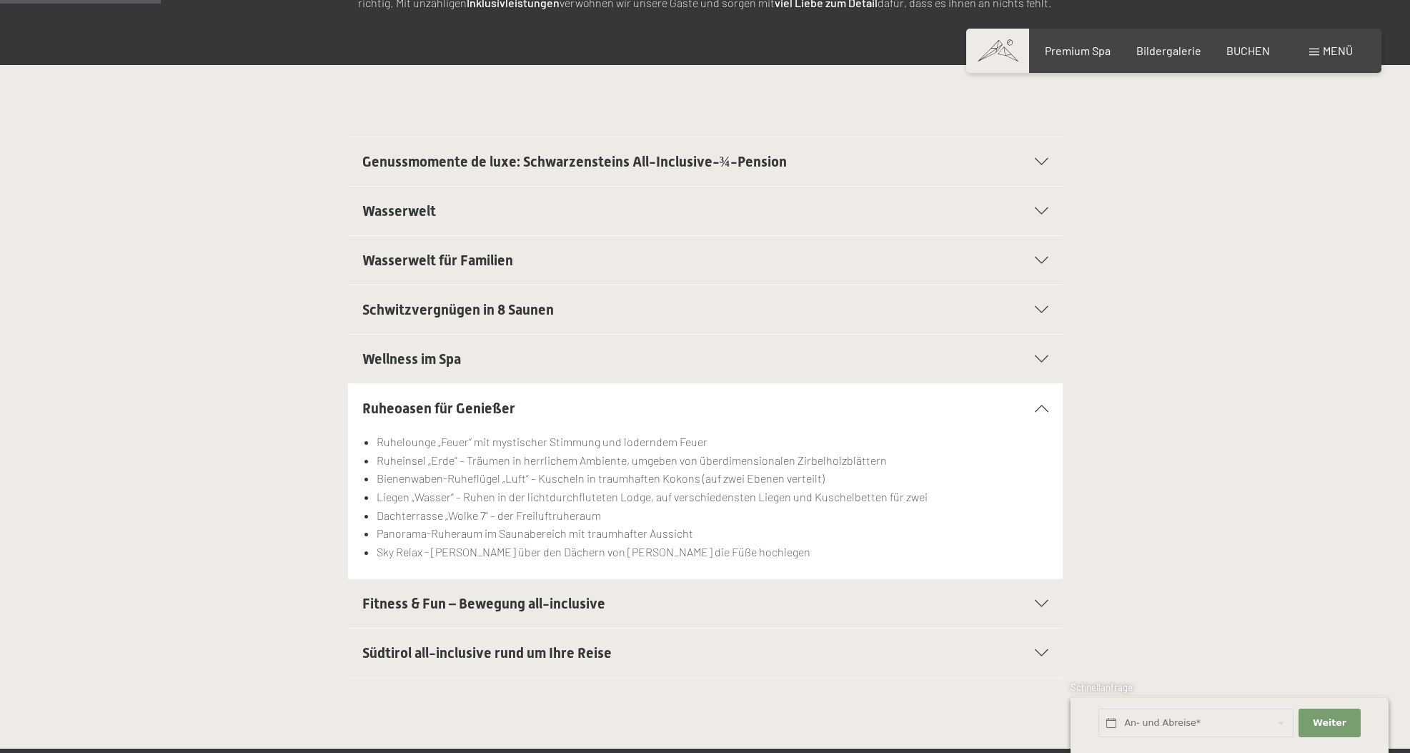
click at [1042, 600] on icon at bounding box center [1042, 603] width 14 height 7
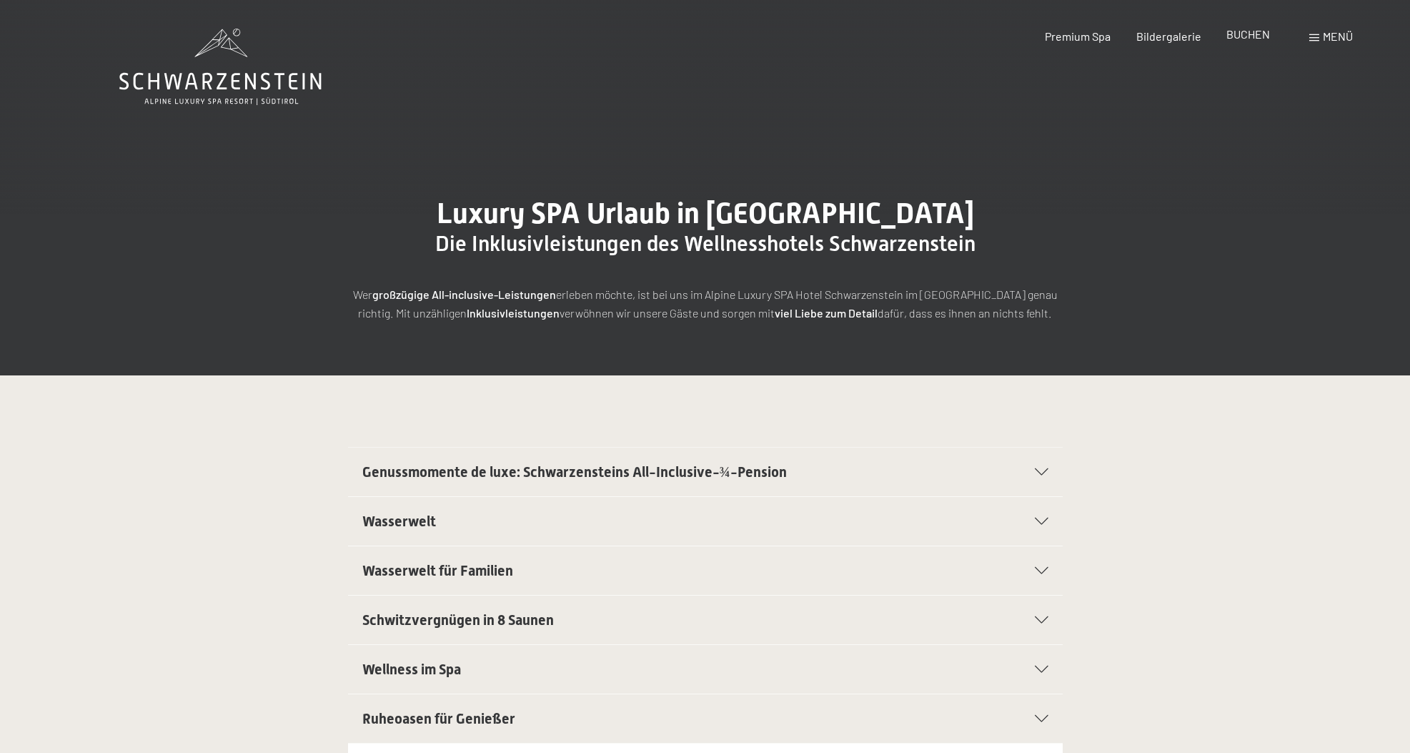
scroll to position [4, 0]
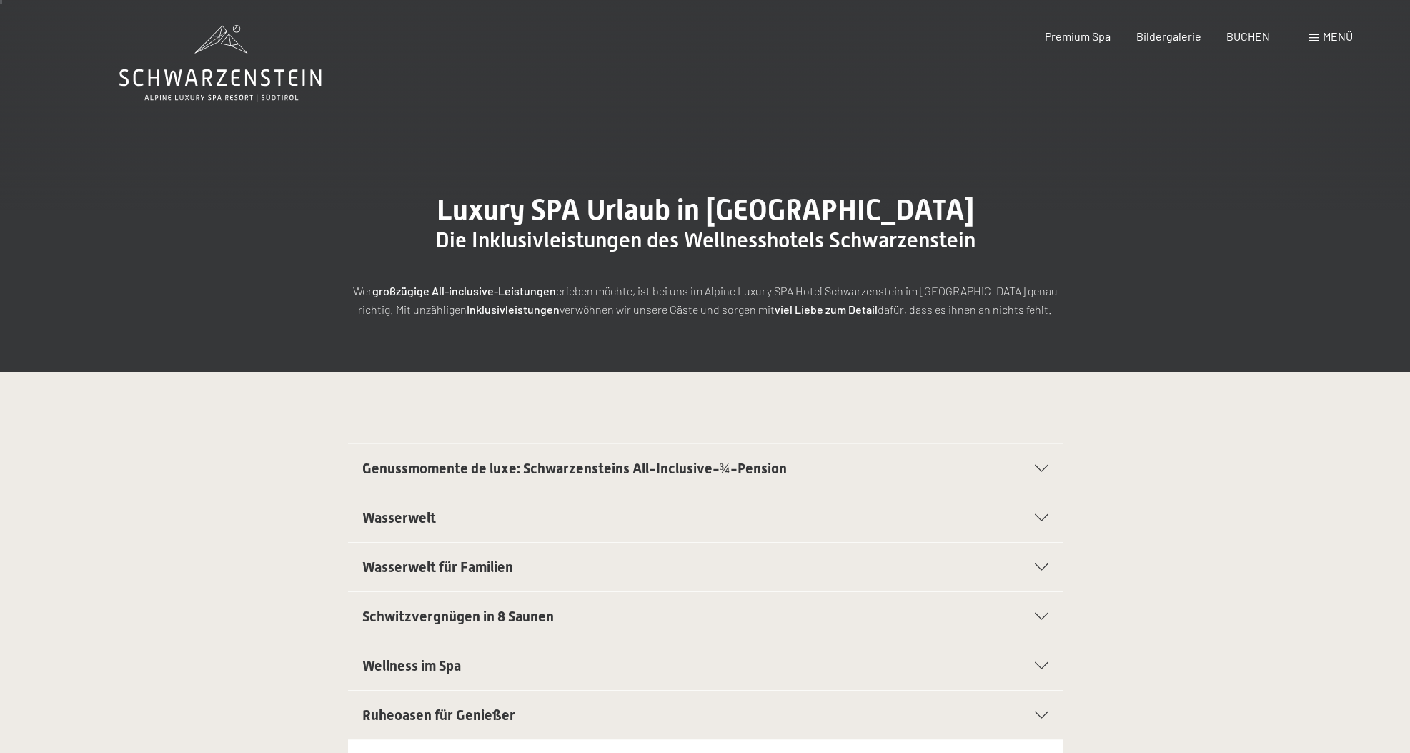
click at [1323, 38] on span "Menü" at bounding box center [1338, 36] width 30 height 14
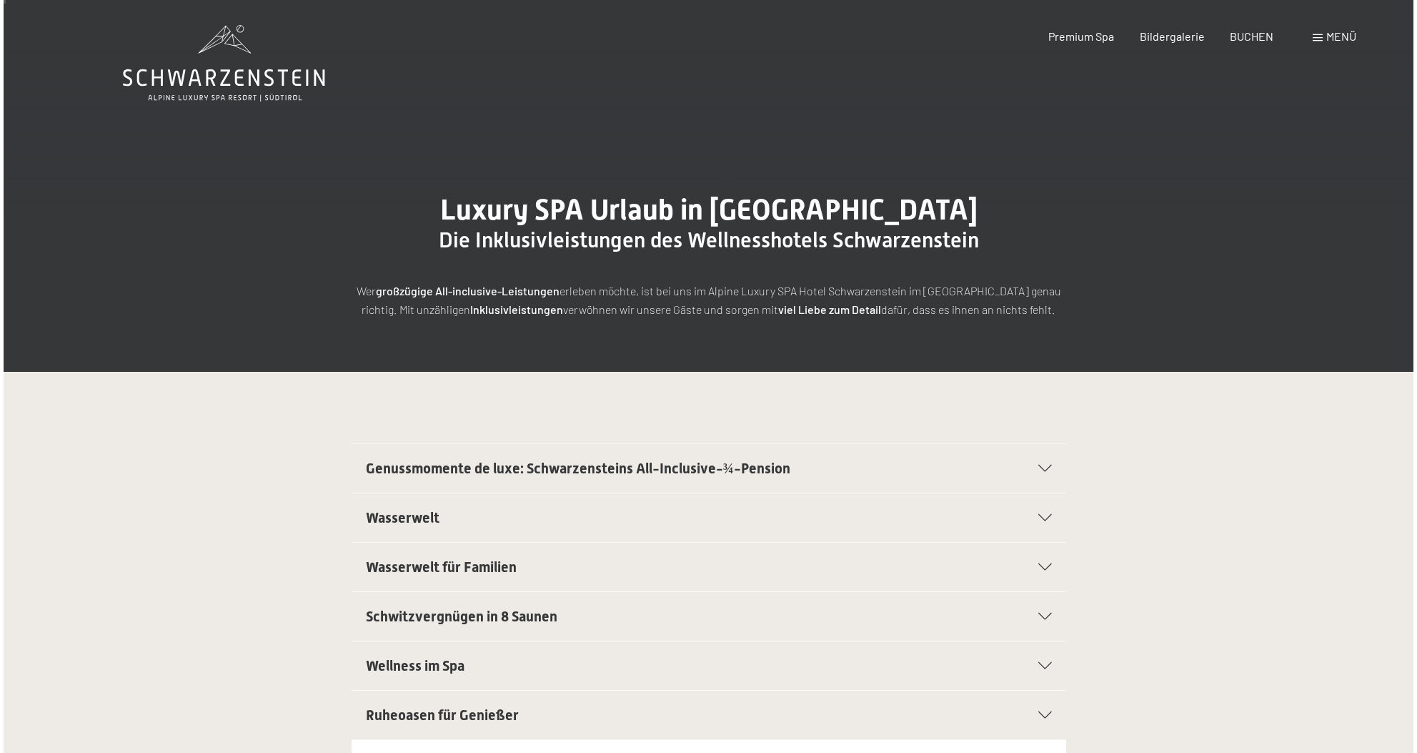
scroll to position [7, 0]
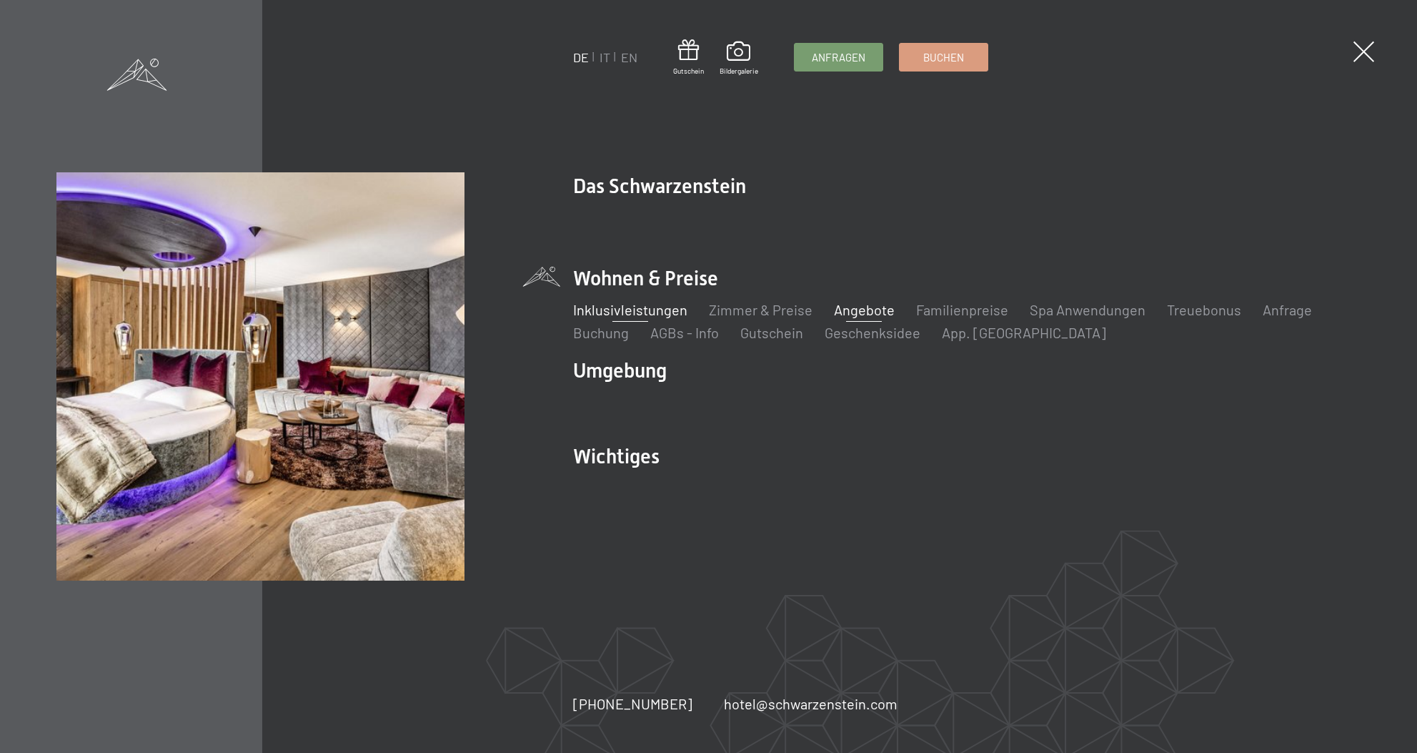
click at [855, 312] on link "Angebote" at bounding box center [864, 309] width 61 height 17
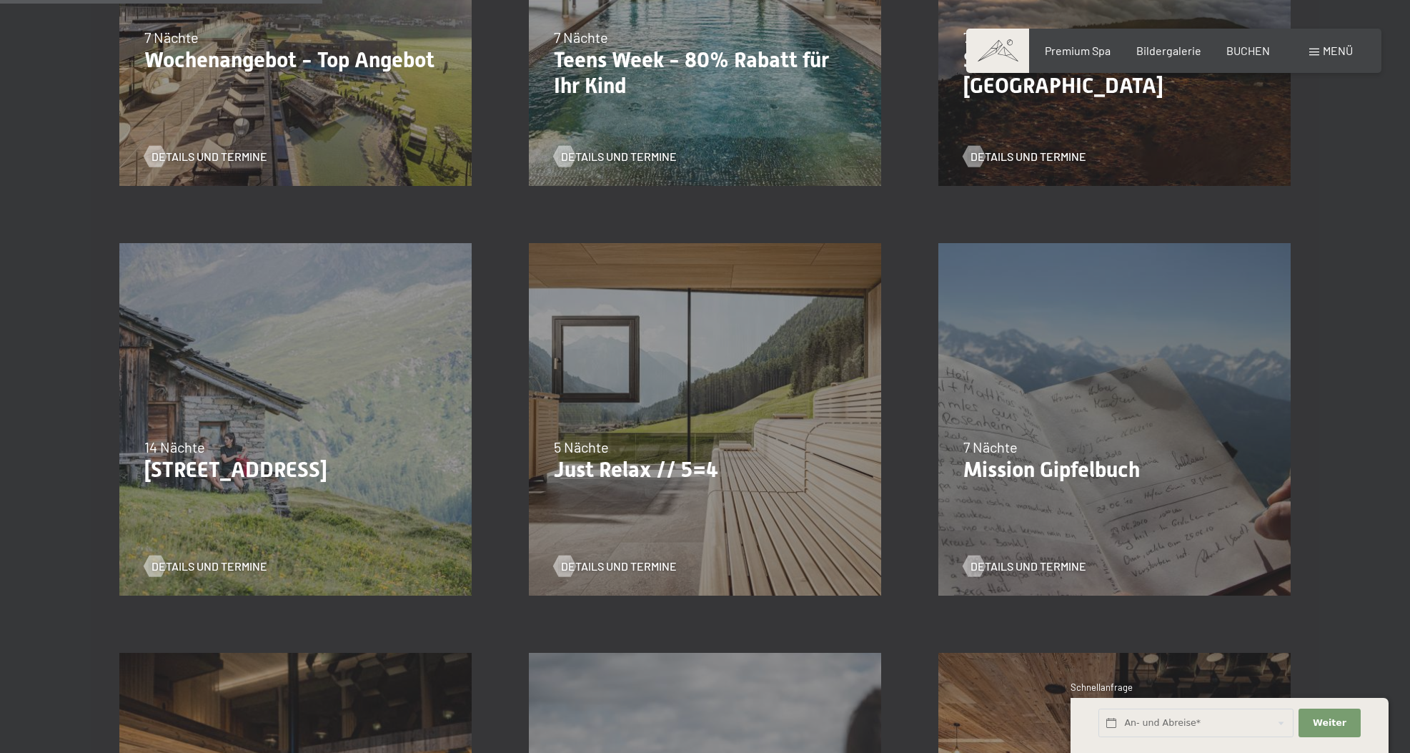
scroll to position [630, 1]
click at [651, 457] on p "Just Relax // 5=4" at bounding box center [705, 468] width 302 height 26
click at [585, 561] on span "Details und Termine" at bounding box center [633, 565] width 116 height 16
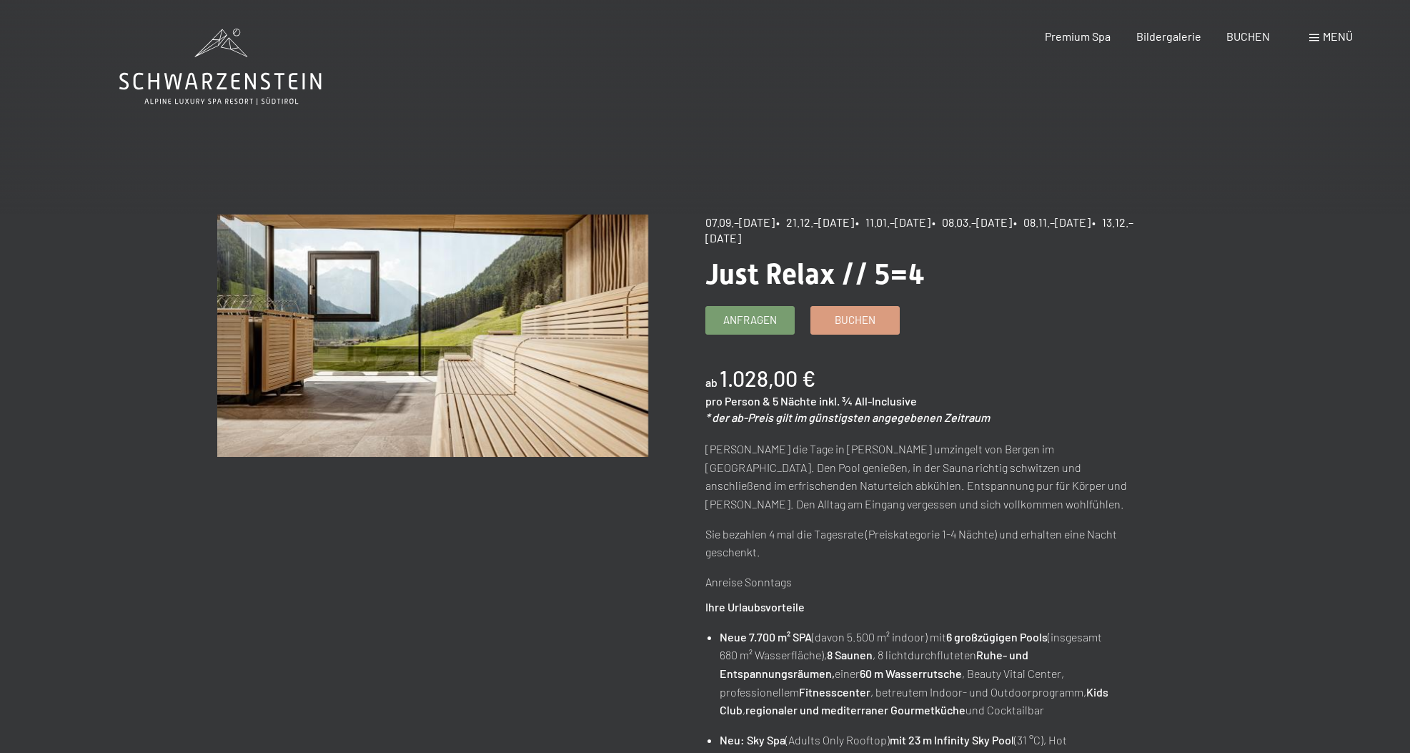
click at [1316, 39] on span at bounding box center [1314, 37] width 10 height 7
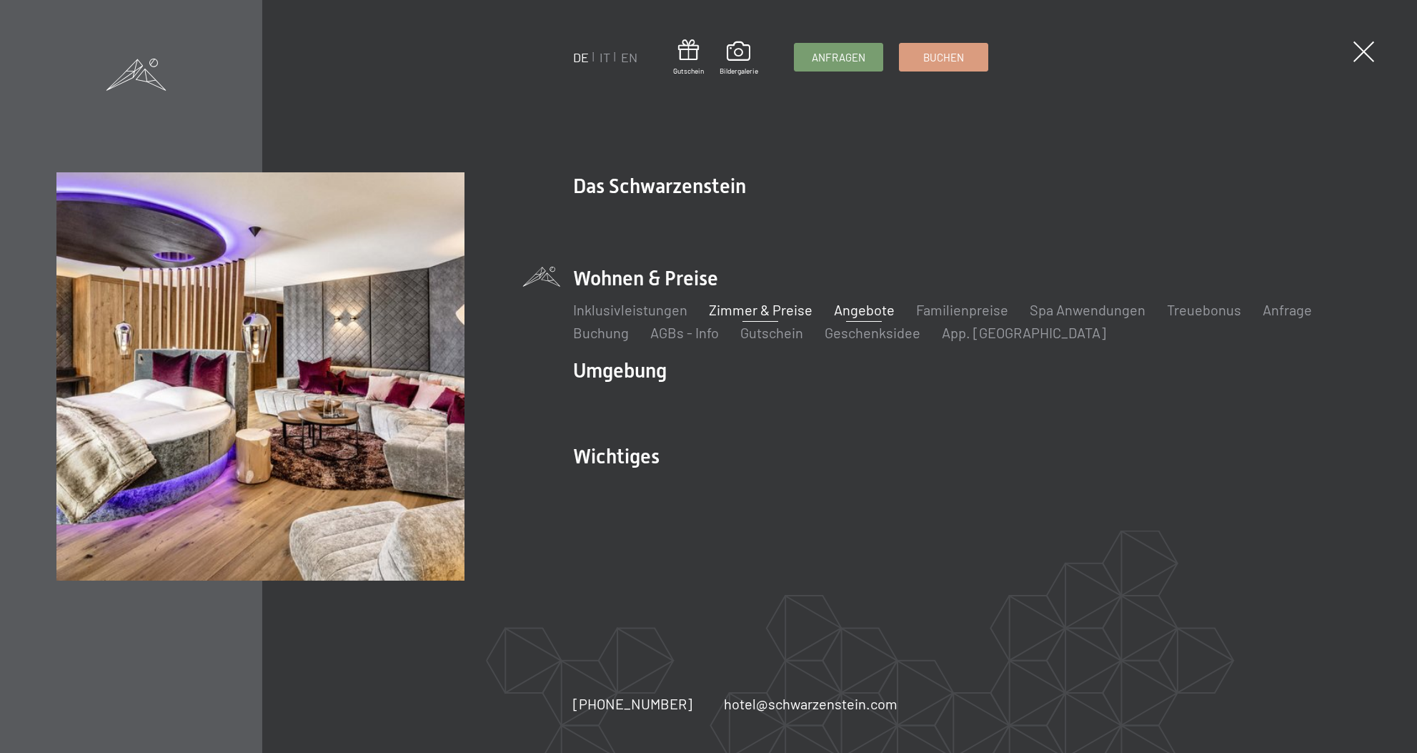
click at [754, 309] on link "Zimmer & Preise" at bounding box center [761, 309] width 104 height 17
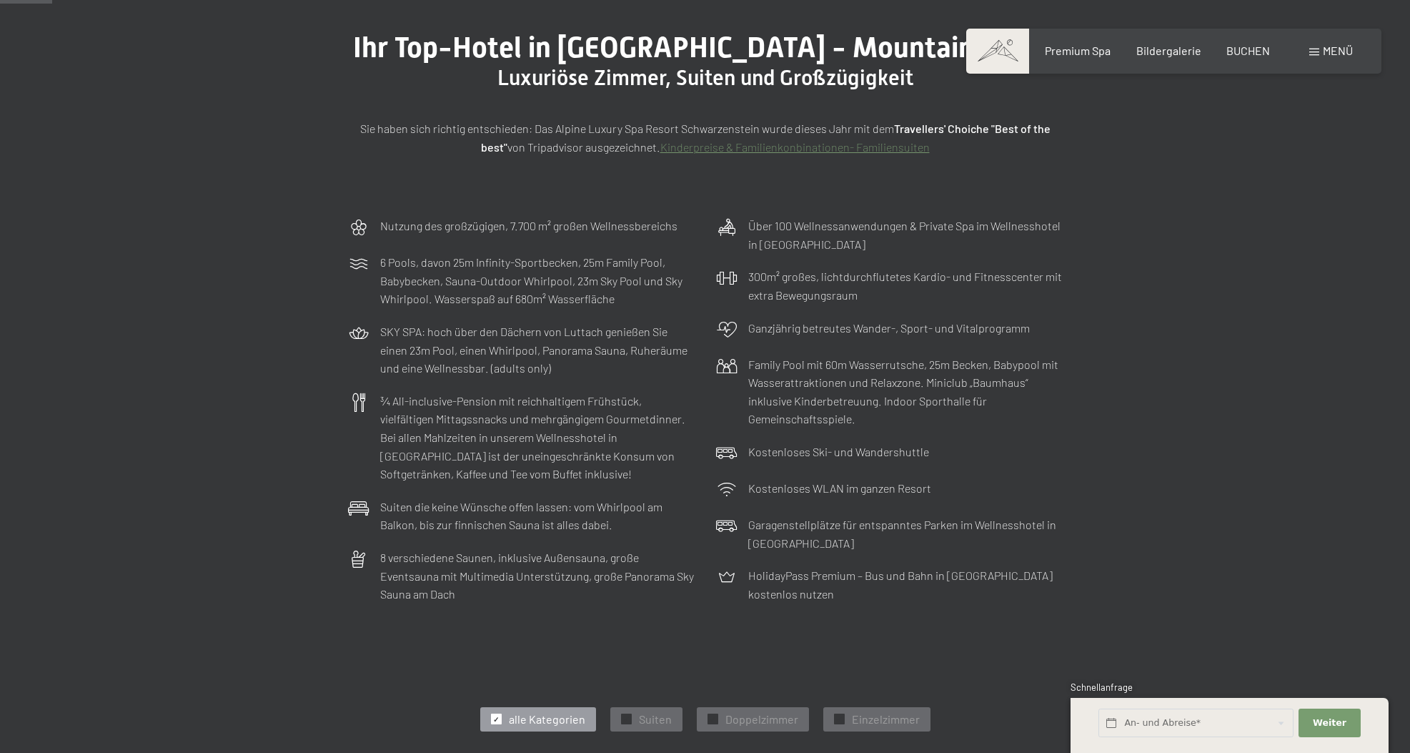
scroll to position [166, 0]
click at [1186, 52] on span "Bildergalerie" at bounding box center [1168, 48] width 65 height 14
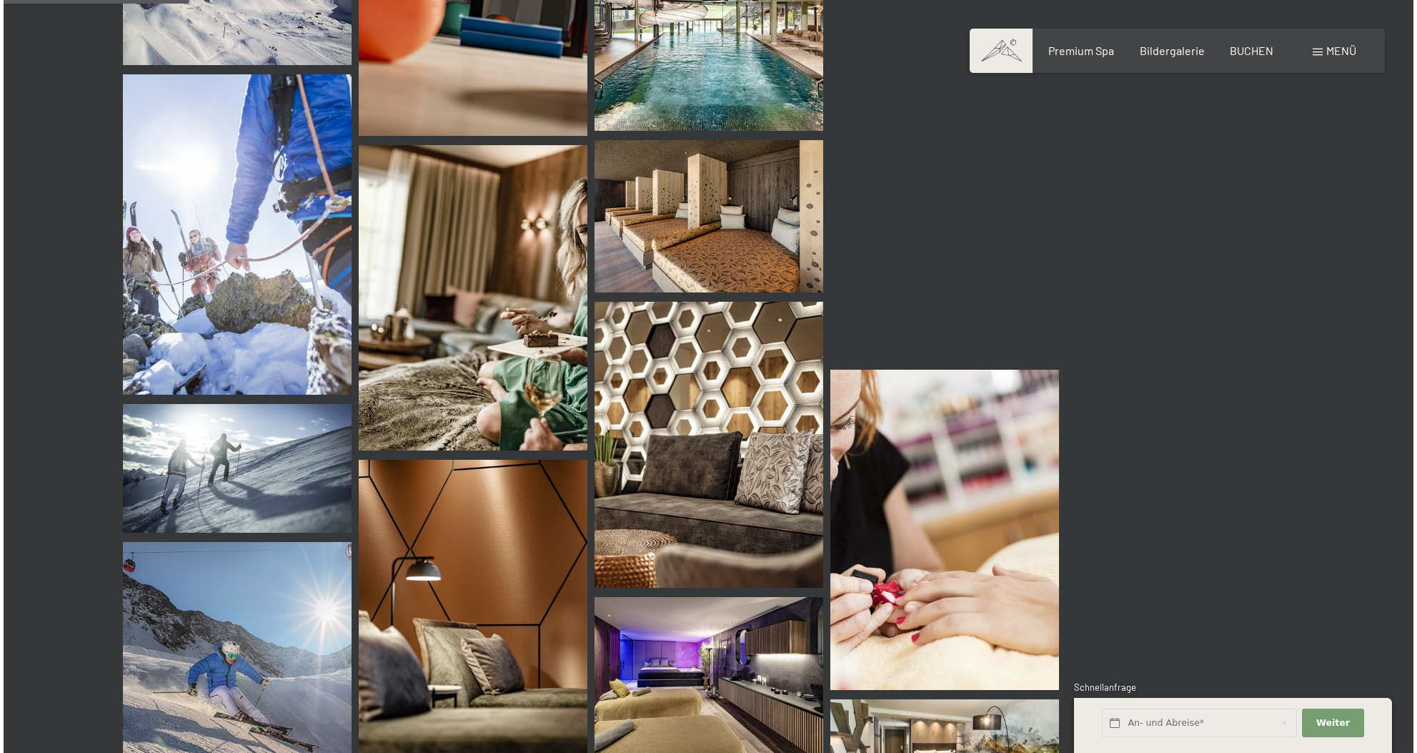
scroll to position [2217, 0]
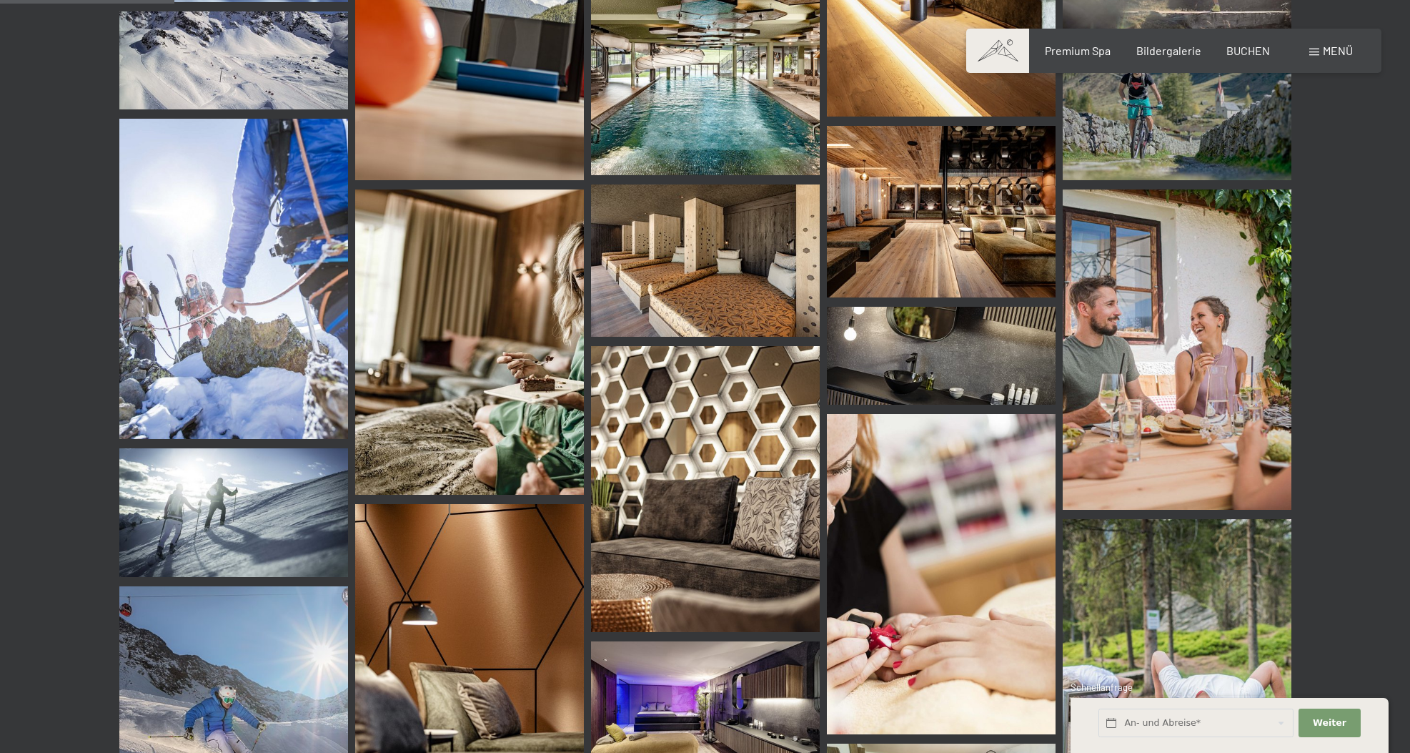
click at [1329, 49] on span "Menü" at bounding box center [1338, 51] width 30 height 14
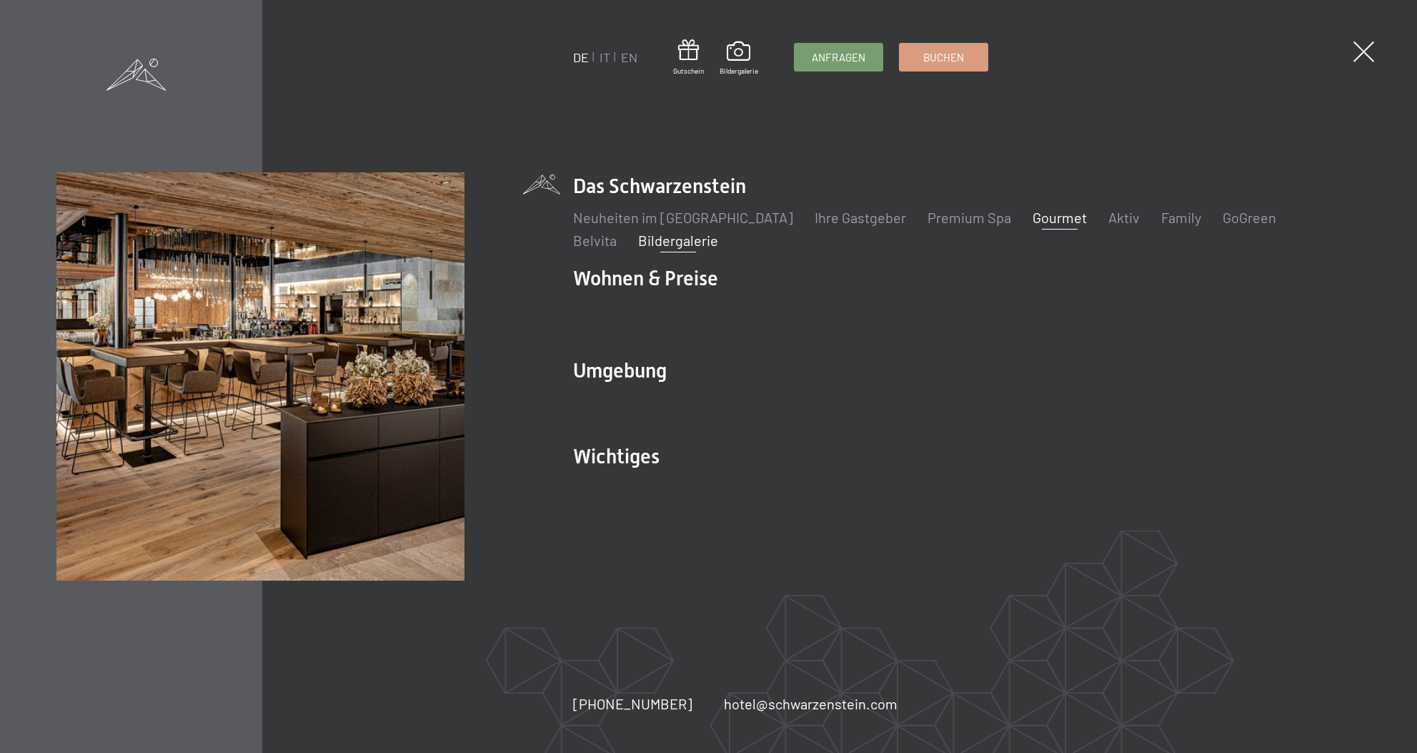
click at [1033, 218] on link "Gourmet" at bounding box center [1060, 217] width 54 height 17
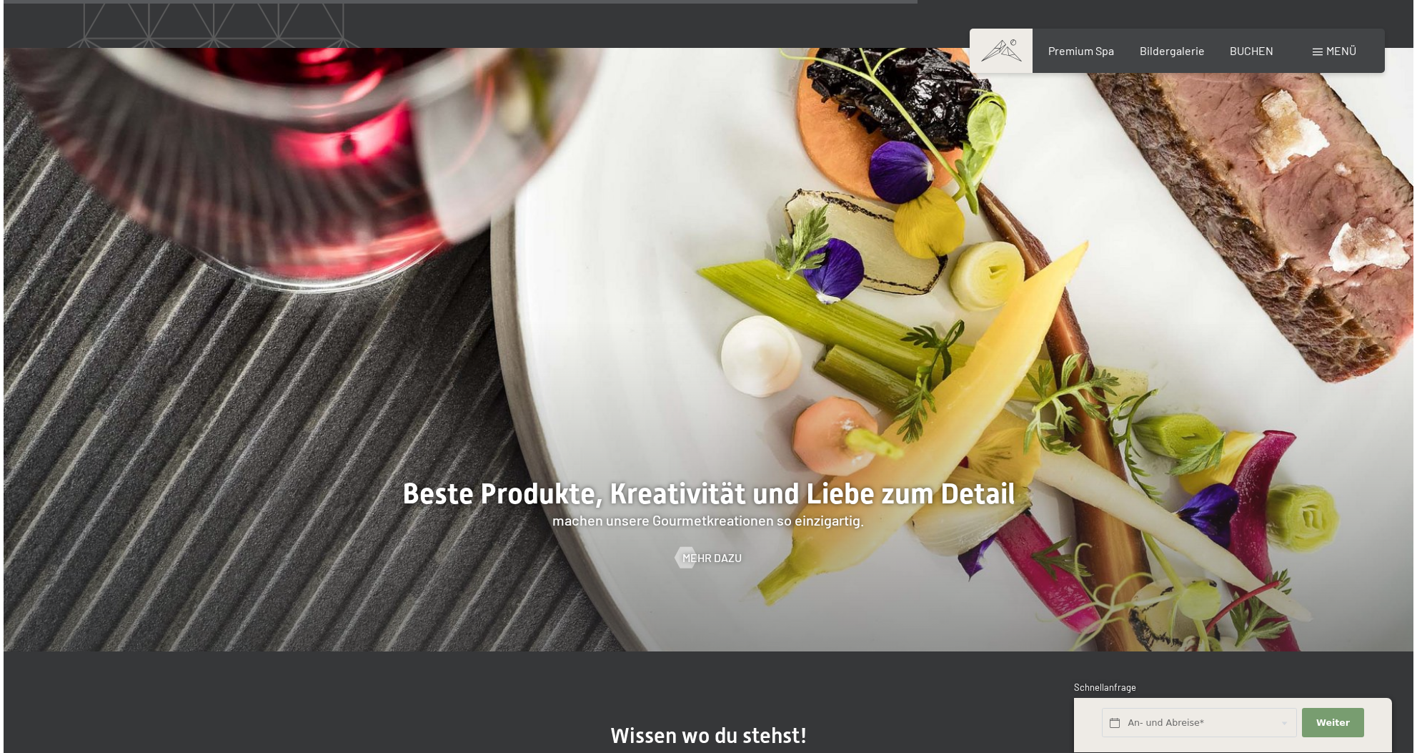
scroll to position [3577, 0]
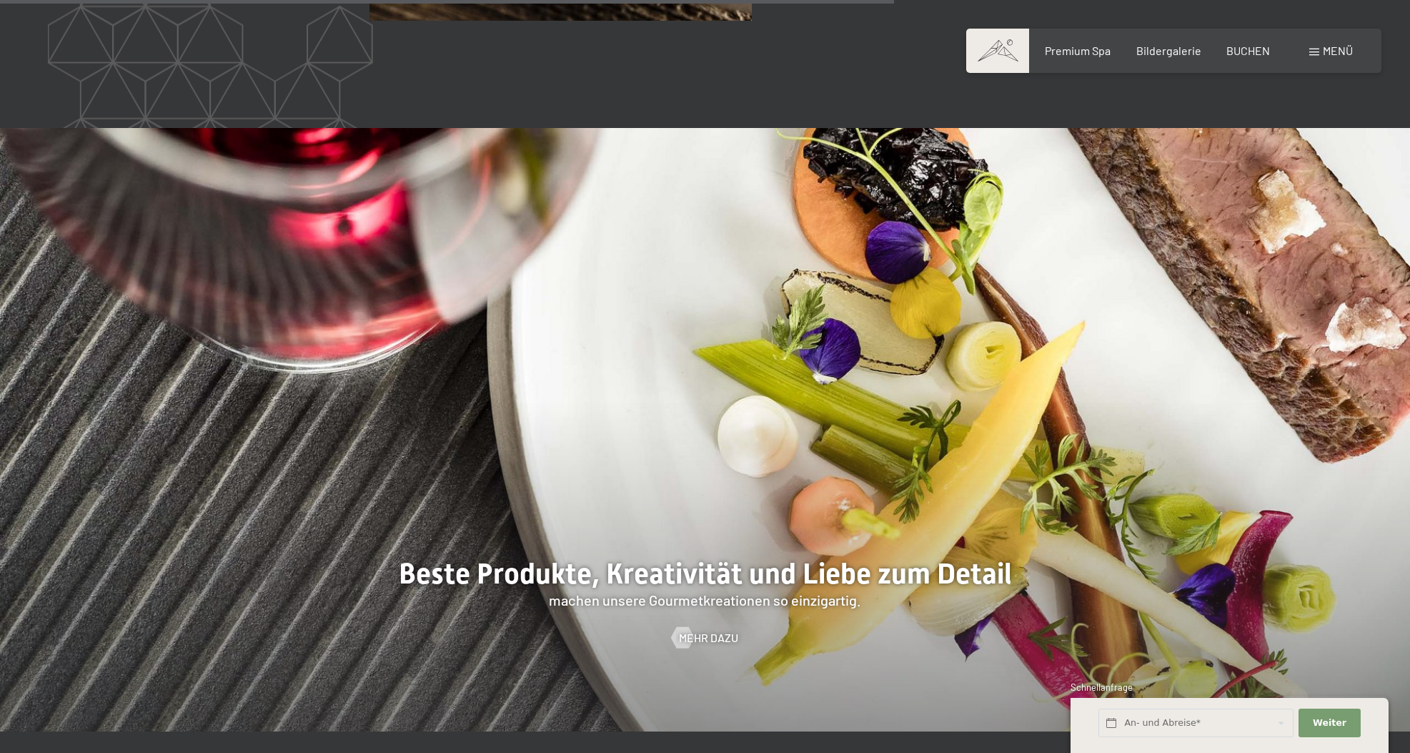
click at [1315, 47] on div "Menü" at bounding box center [1331, 51] width 44 height 16
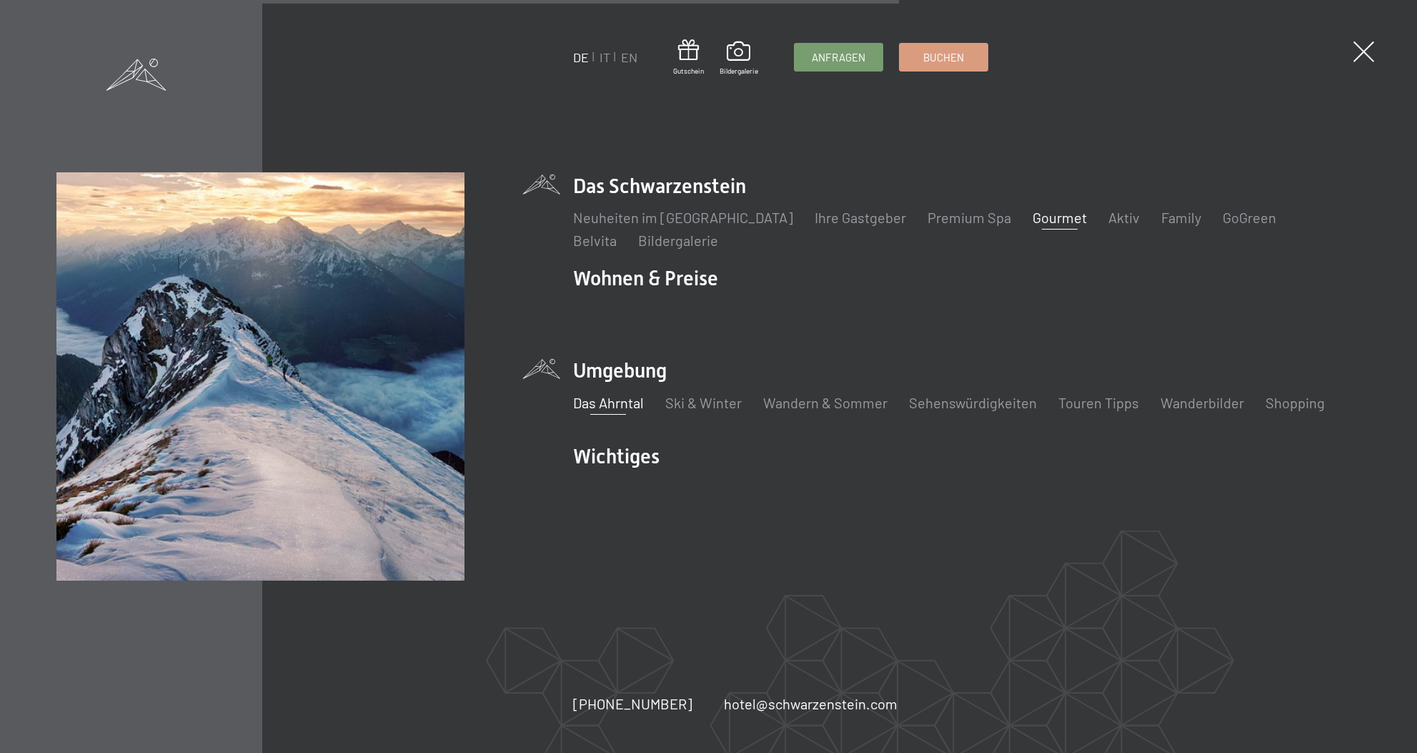
click at [615, 406] on link "Das Ahrntal" at bounding box center [608, 402] width 71 height 17
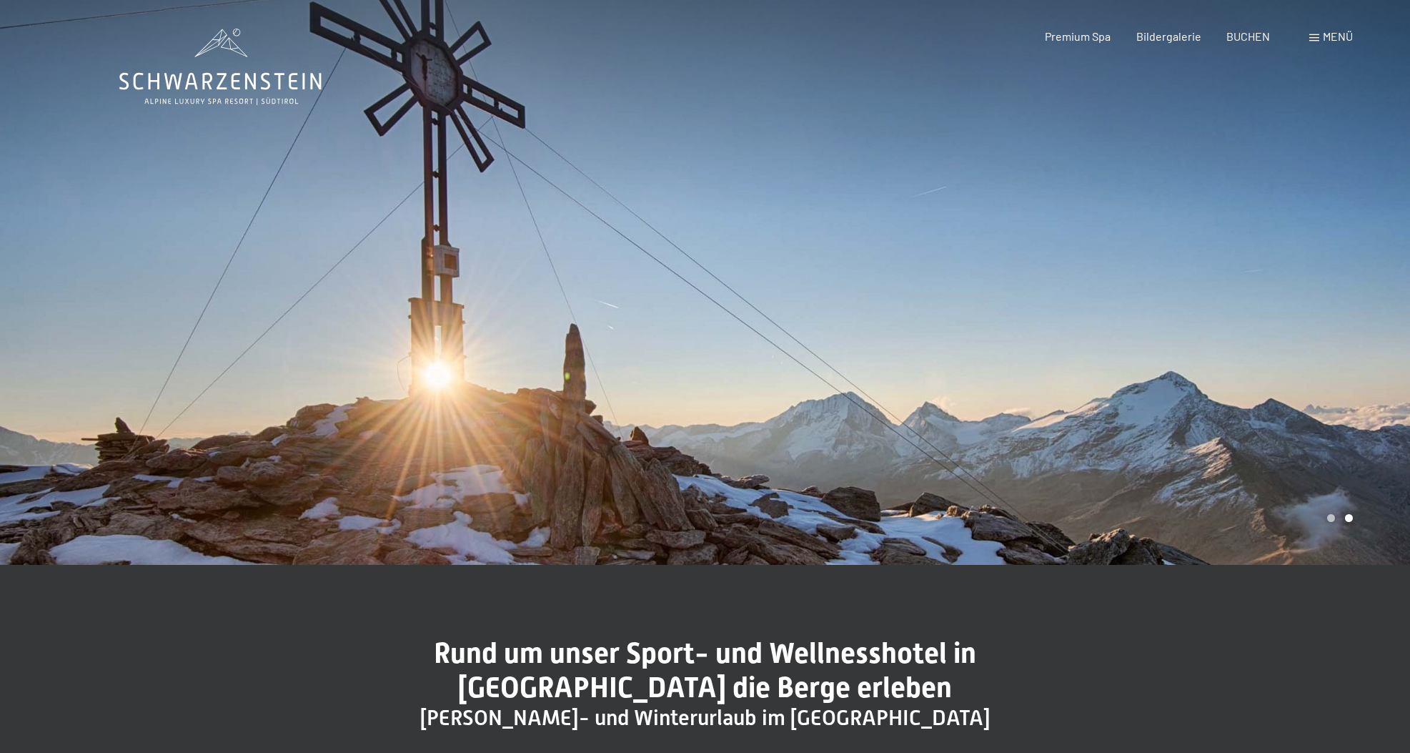
click at [1324, 36] on span "Menü" at bounding box center [1338, 36] width 30 height 14
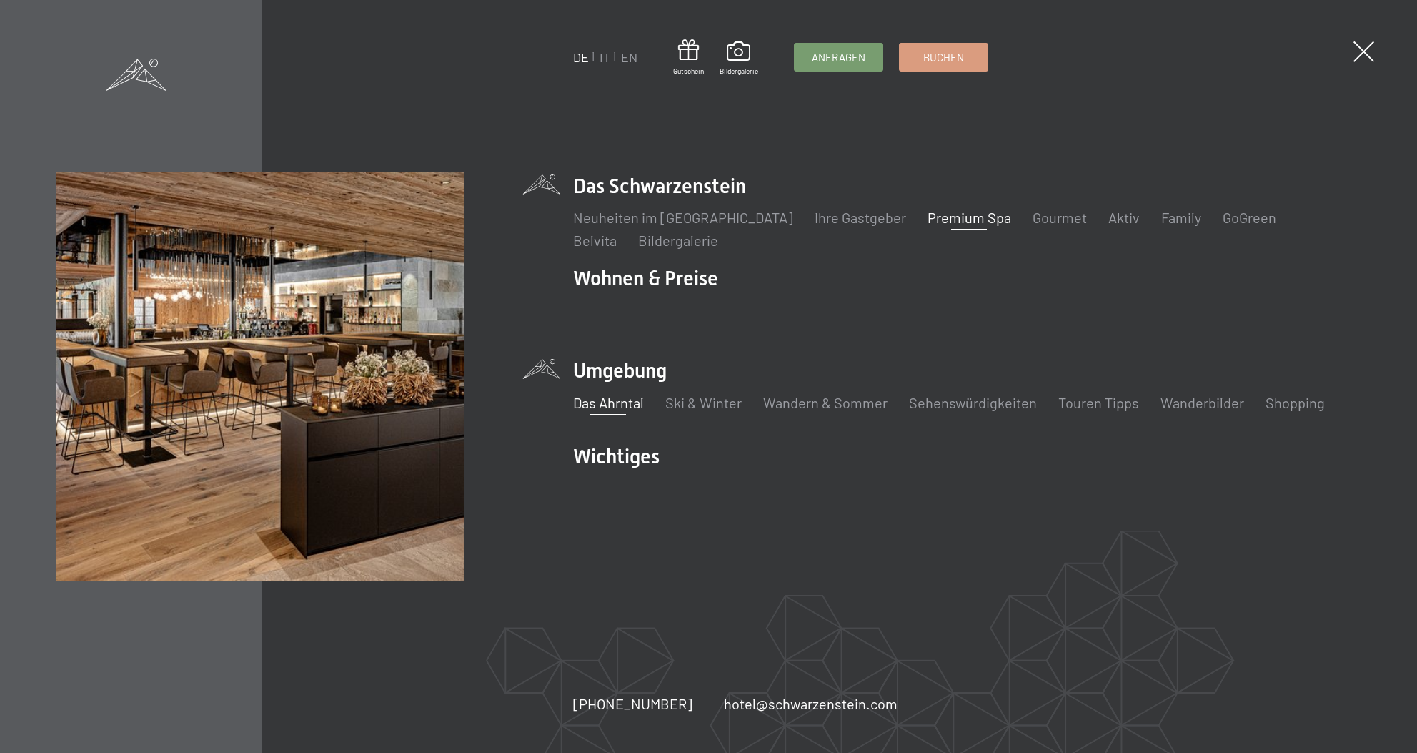
click at [935, 221] on link "Premium Spa" at bounding box center [970, 217] width 84 height 17
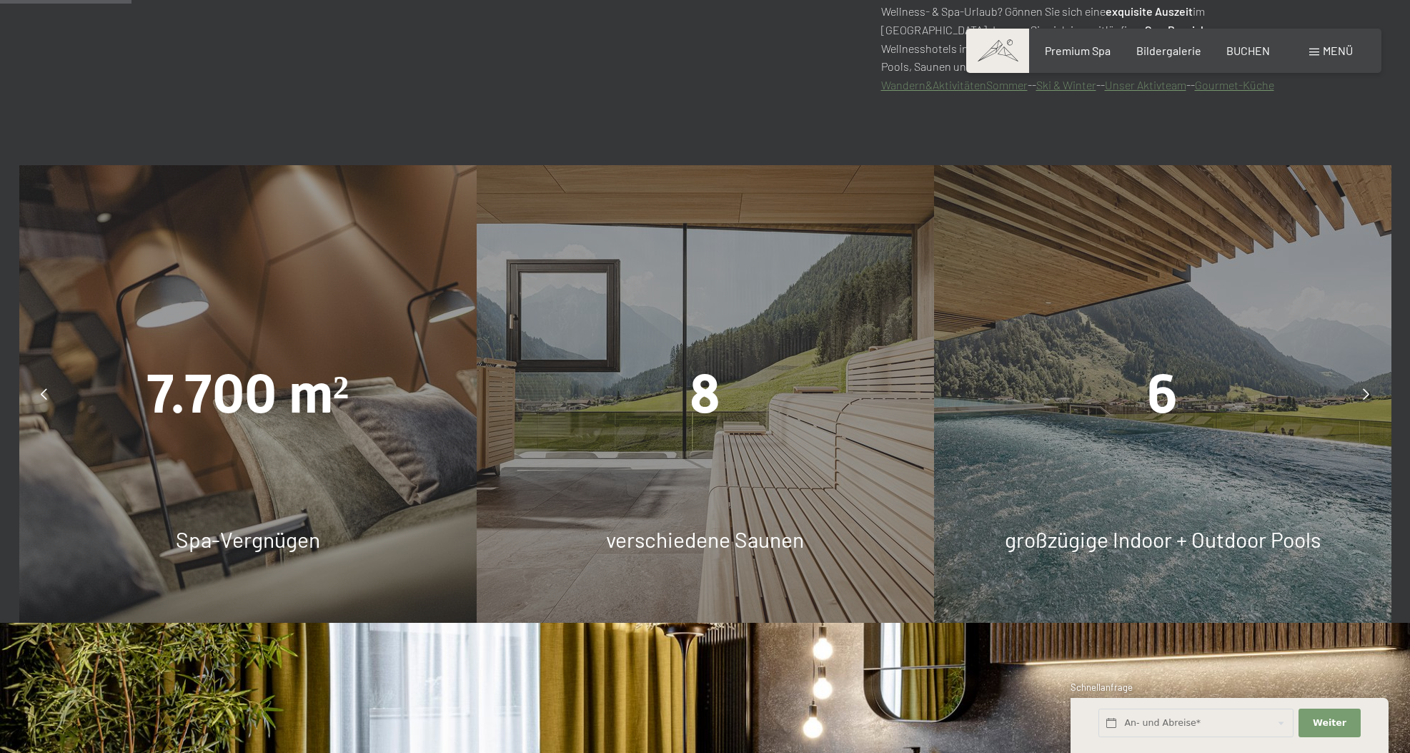
scroll to position [1013, 0]
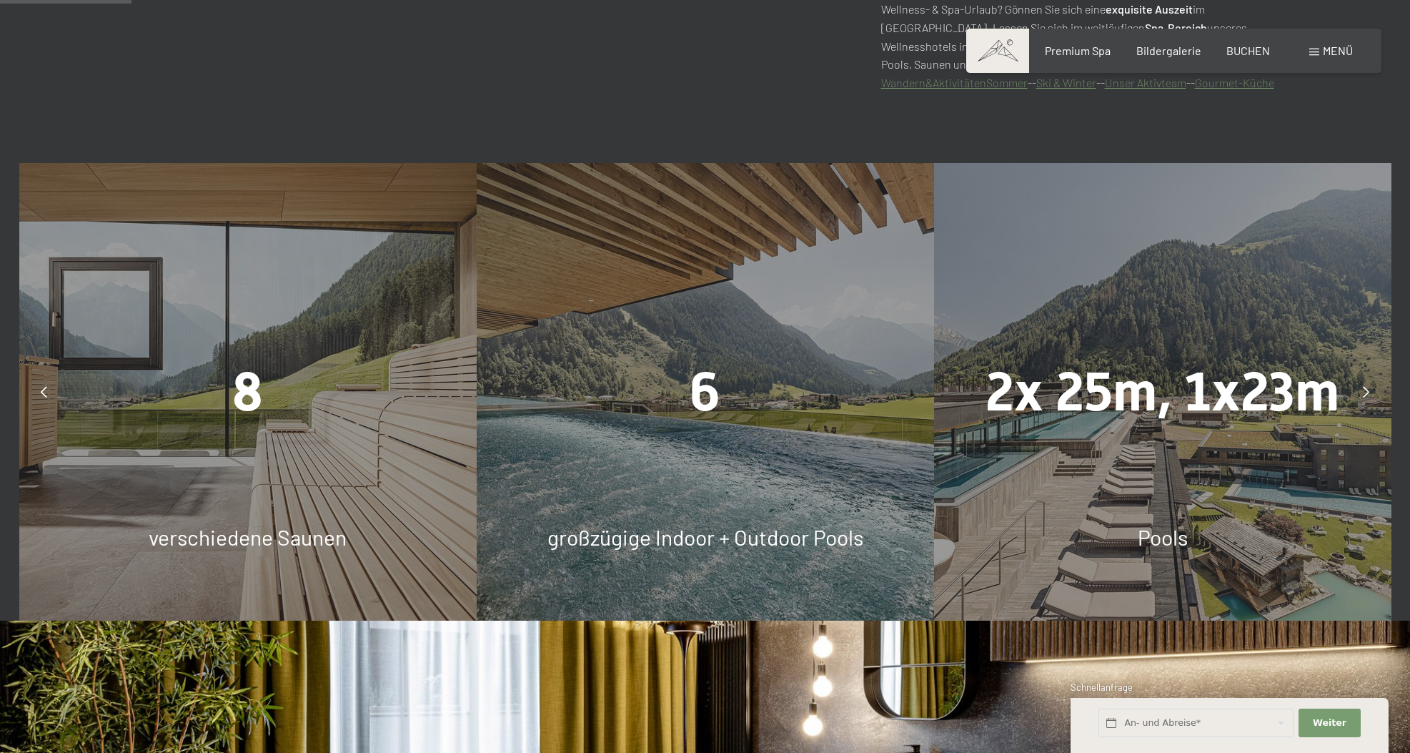
click at [1371, 386] on div at bounding box center [1367, 392] width 36 height 36
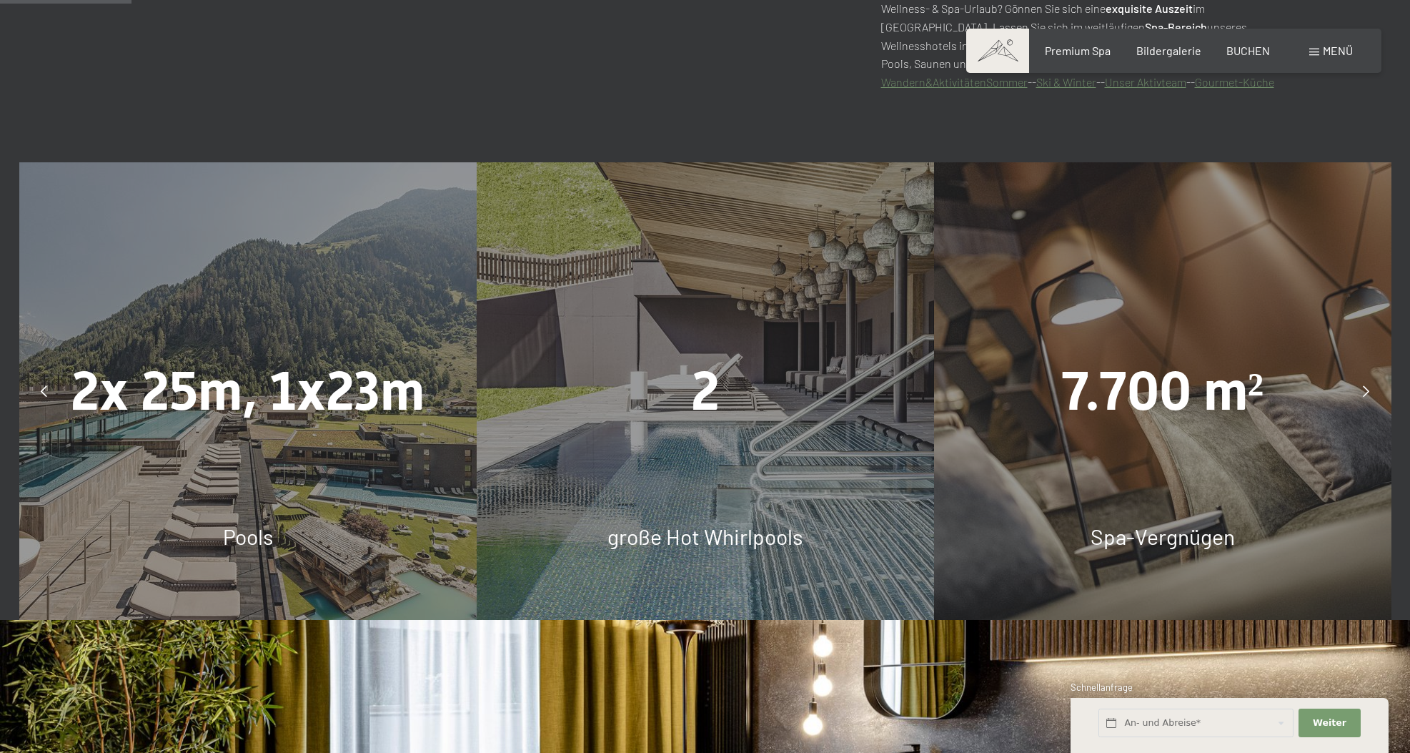
scroll to position [1012, 0]
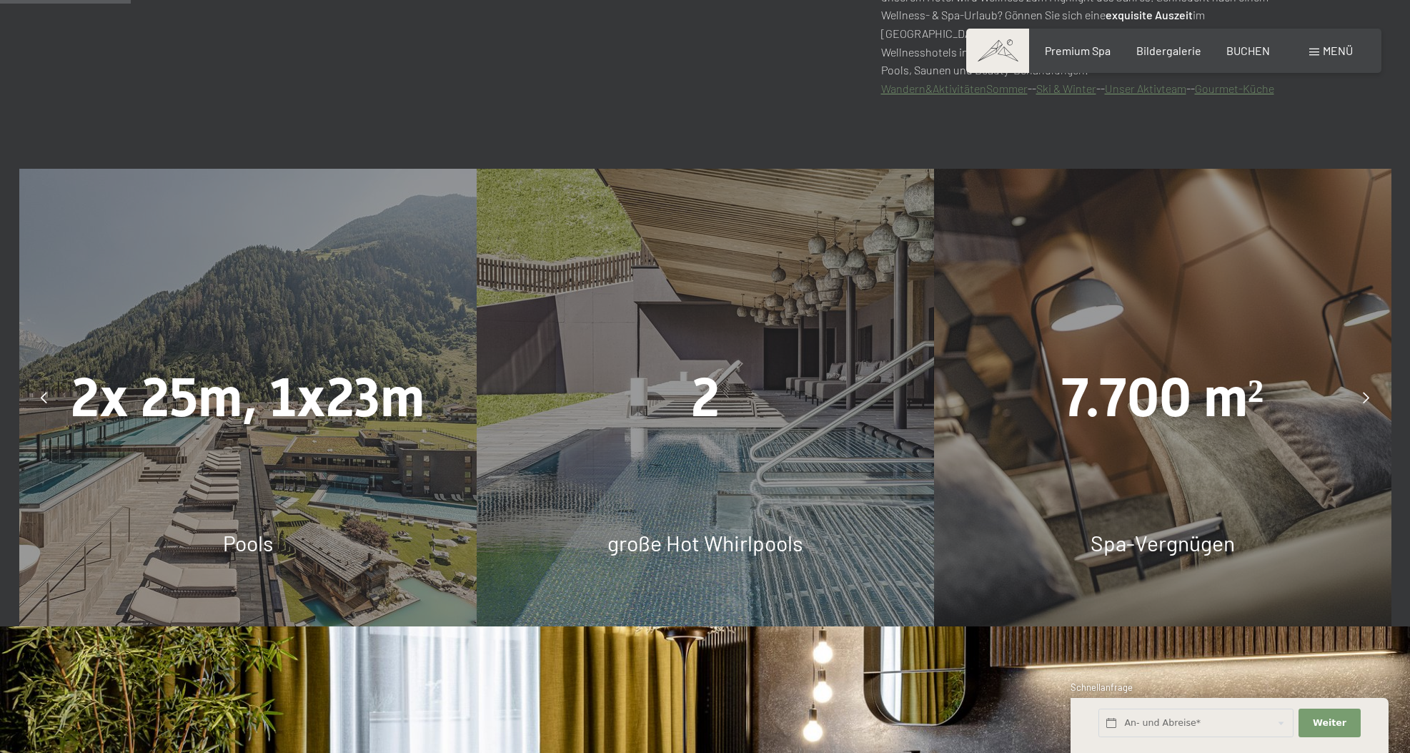
click at [1371, 386] on div at bounding box center [1367, 397] width 36 height 36
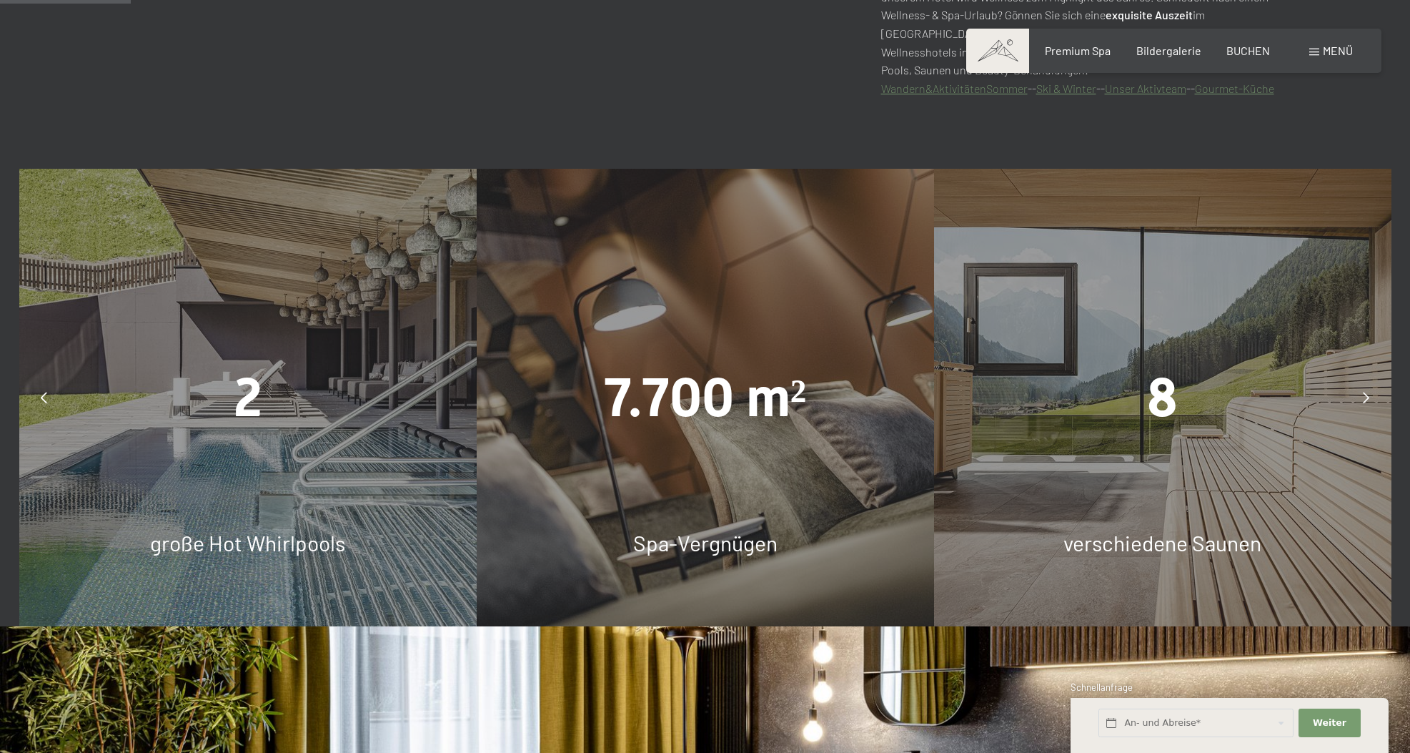
click at [1368, 392] on icon at bounding box center [1366, 397] width 6 height 11
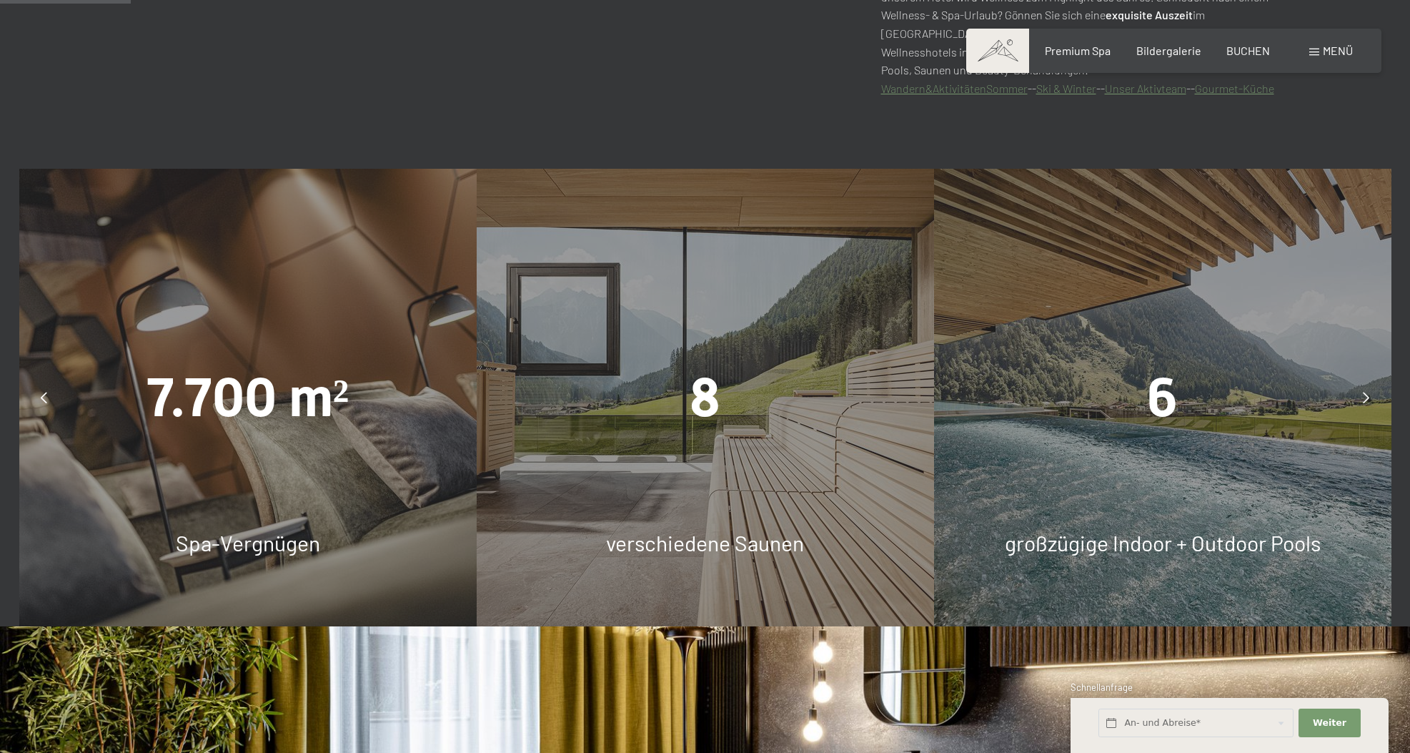
scroll to position [1008, 1]
click at [1368, 392] on icon at bounding box center [1366, 397] width 6 height 11
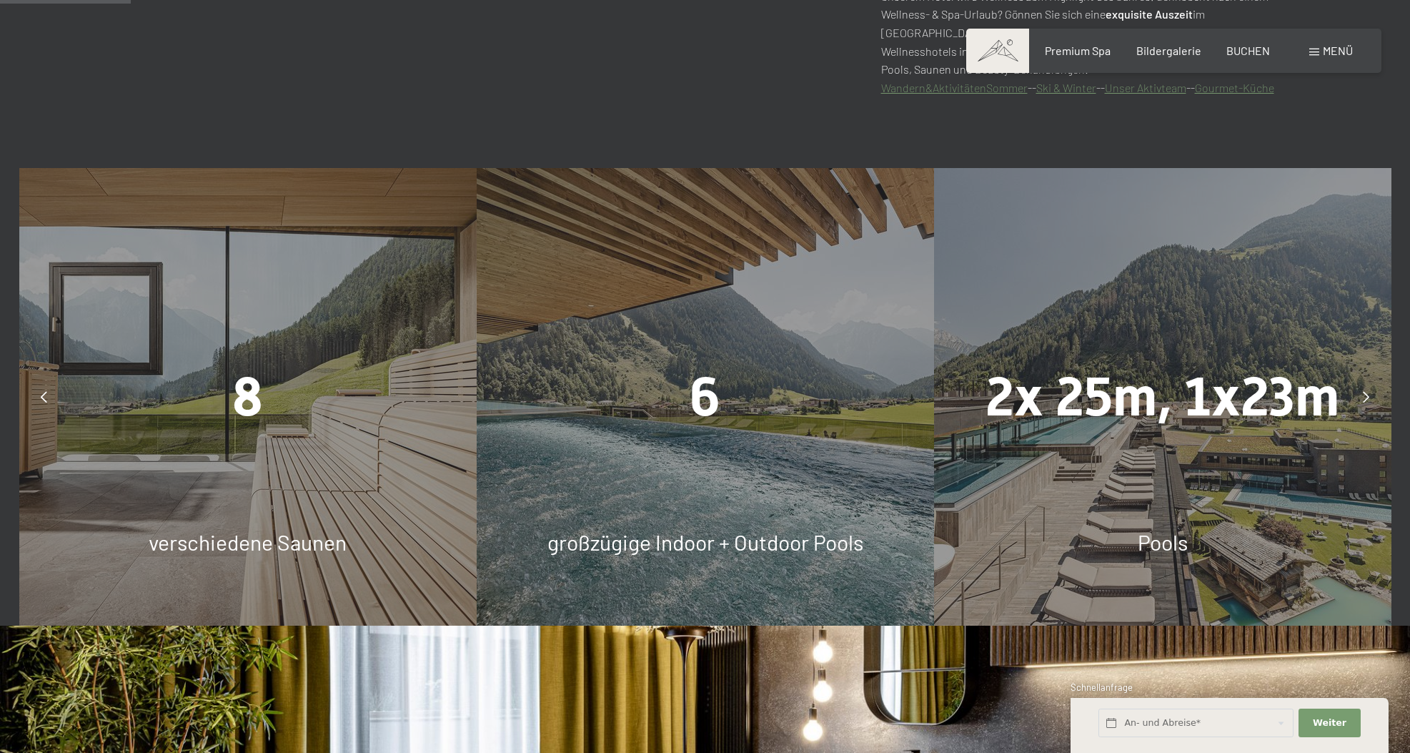
scroll to position [1008, 0]
click at [687, 424] on div "6" at bounding box center [705, 397] width 457 height 76
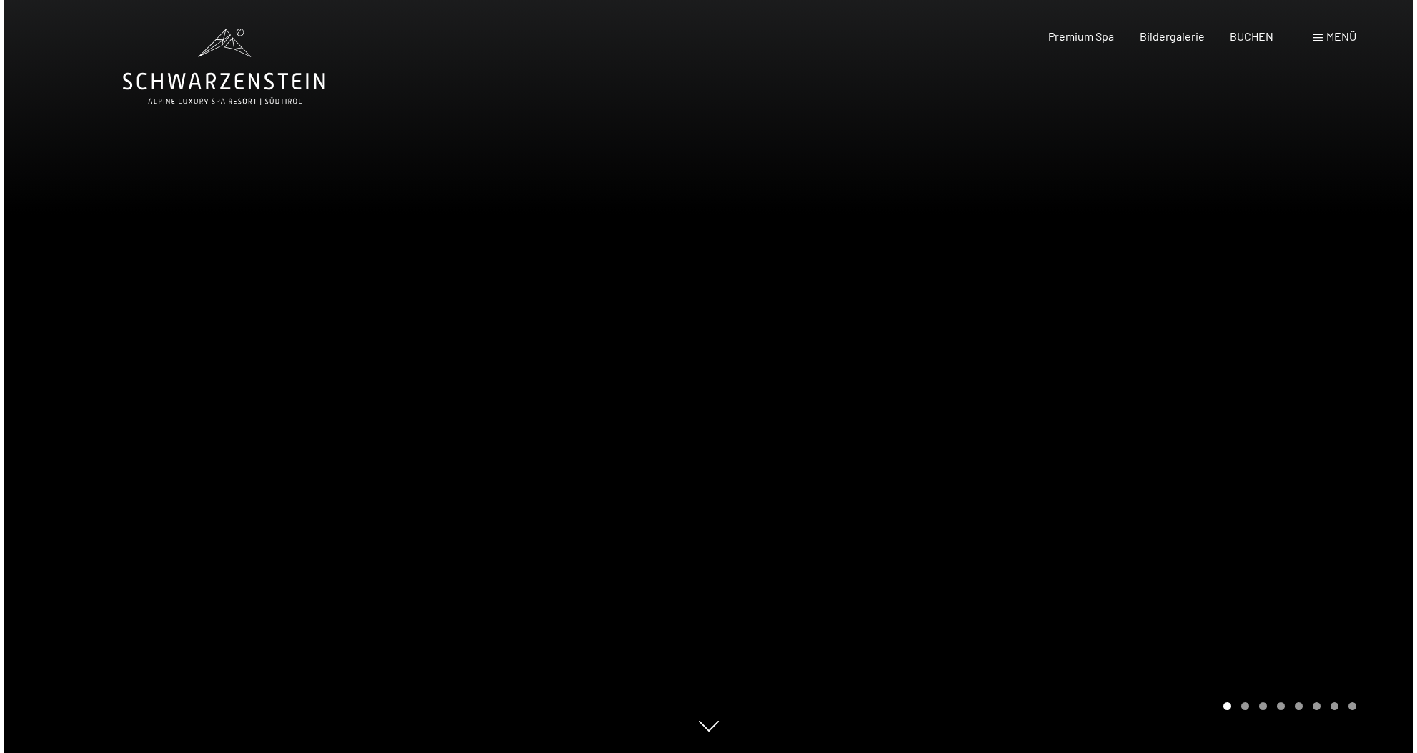
scroll to position [0, 0]
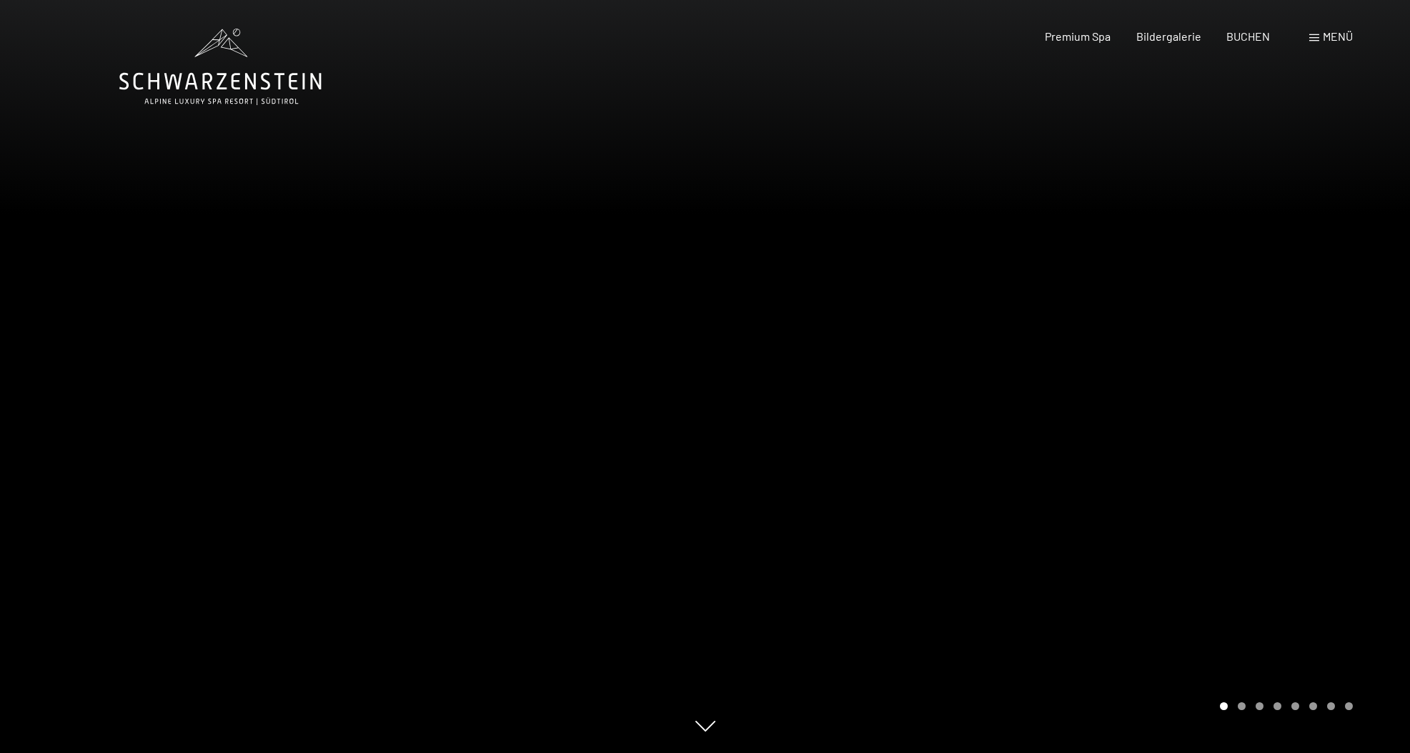
click at [1328, 36] on span "Menü" at bounding box center [1338, 36] width 30 height 14
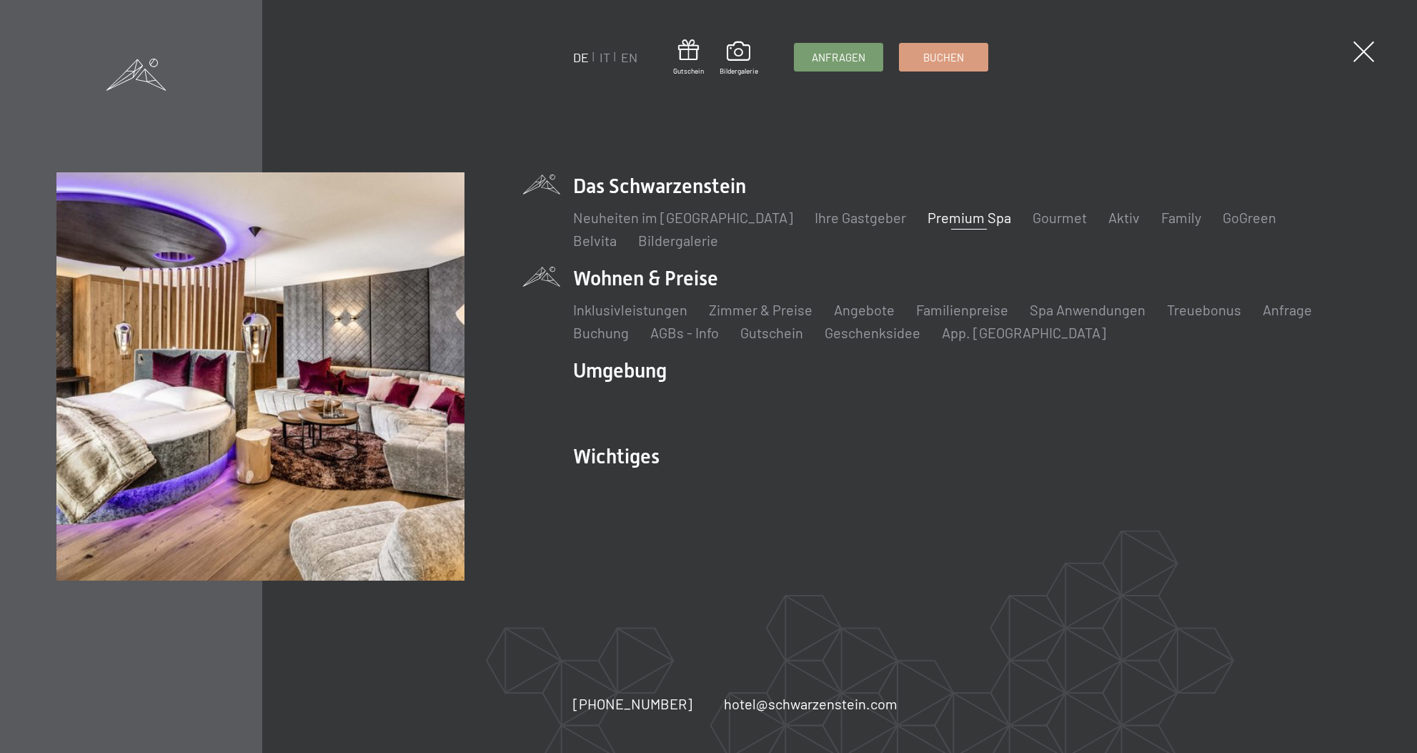
click at [694, 283] on li "Wohnen & Preise Inklusivleistungen Zimmer & Preise Liste Angebote Liste Familie…" at bounding box center [967, 303] width 788 height 78
click at [762, 309] on link "Zimmer & Preise" at bounding box center [761, 309] width 104 height 17
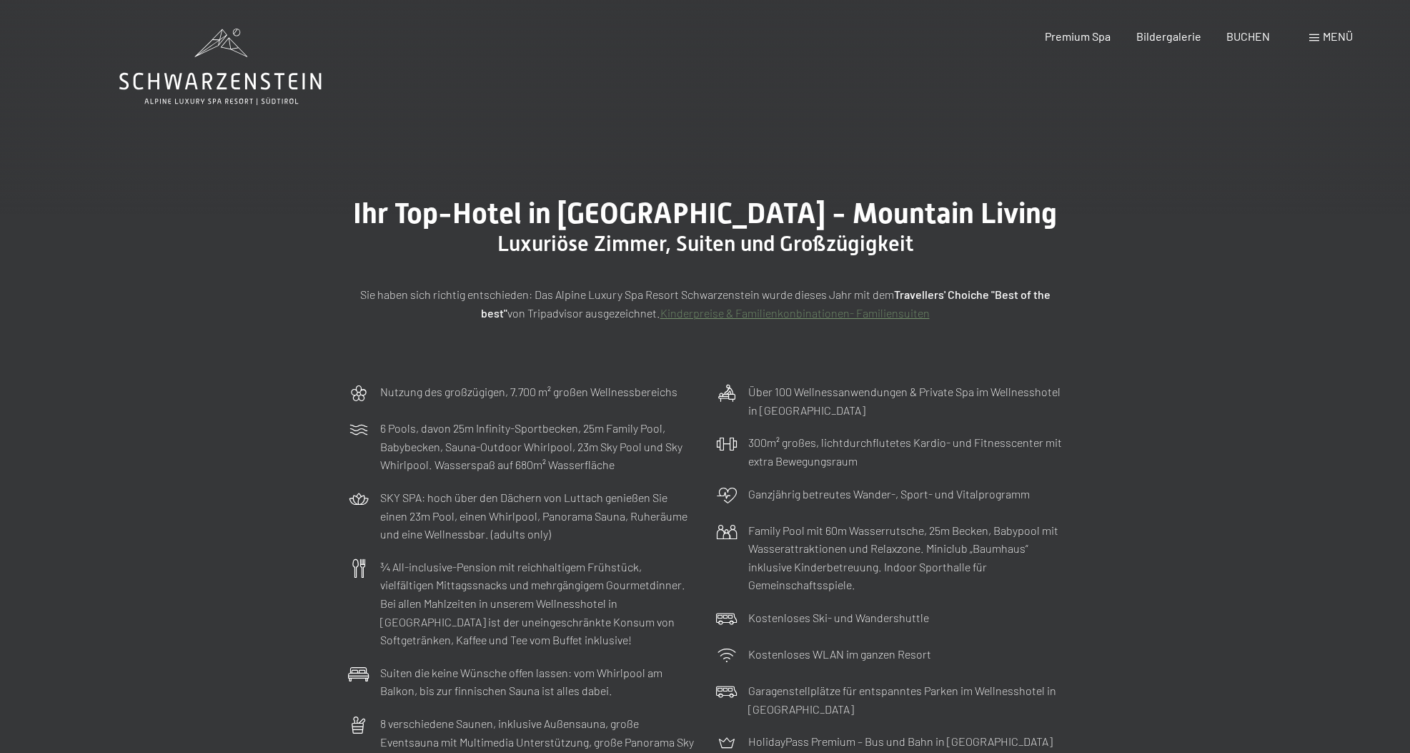
click at [1336, 33] on span "Menü" at bounding box center [1338, 36] width 30 height 14
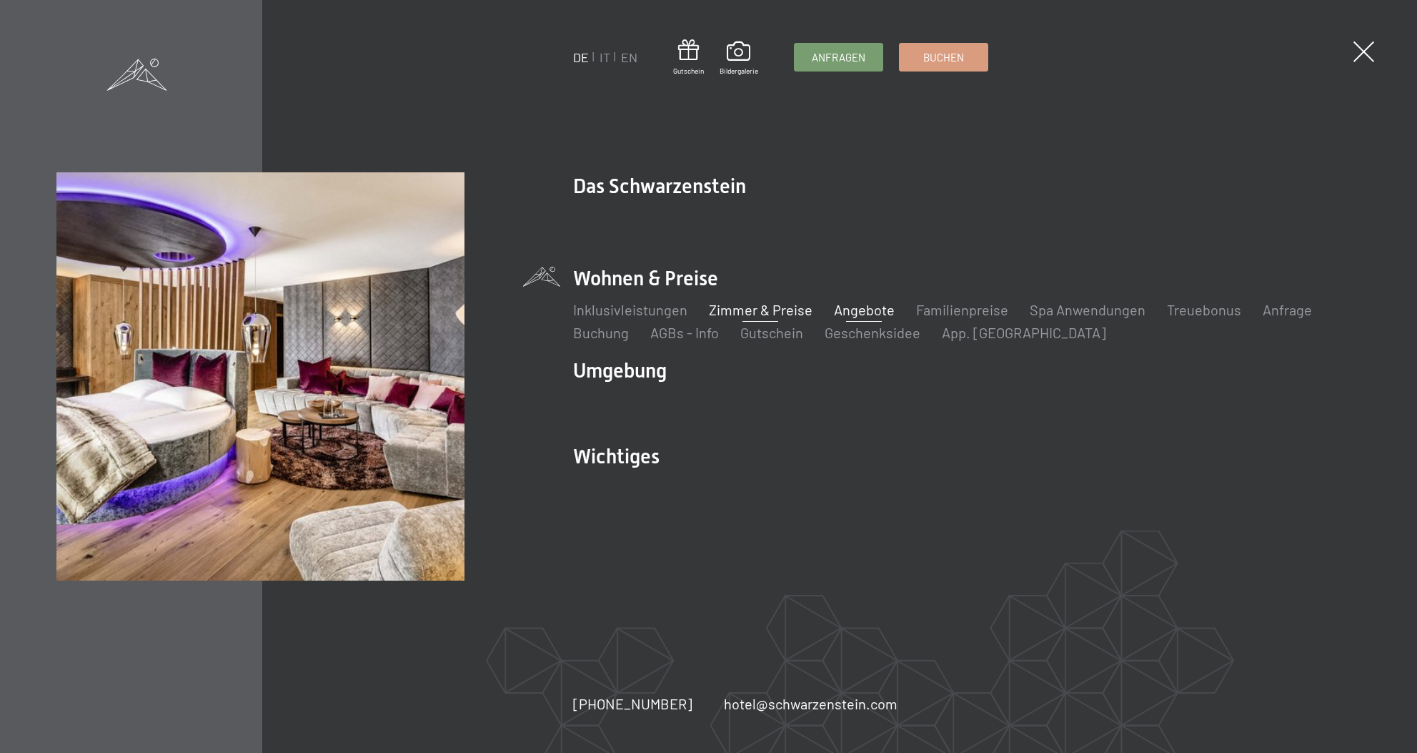
click at [863, 310] on link "Angebote" at bounding box center [864, 309] width 61 height 17
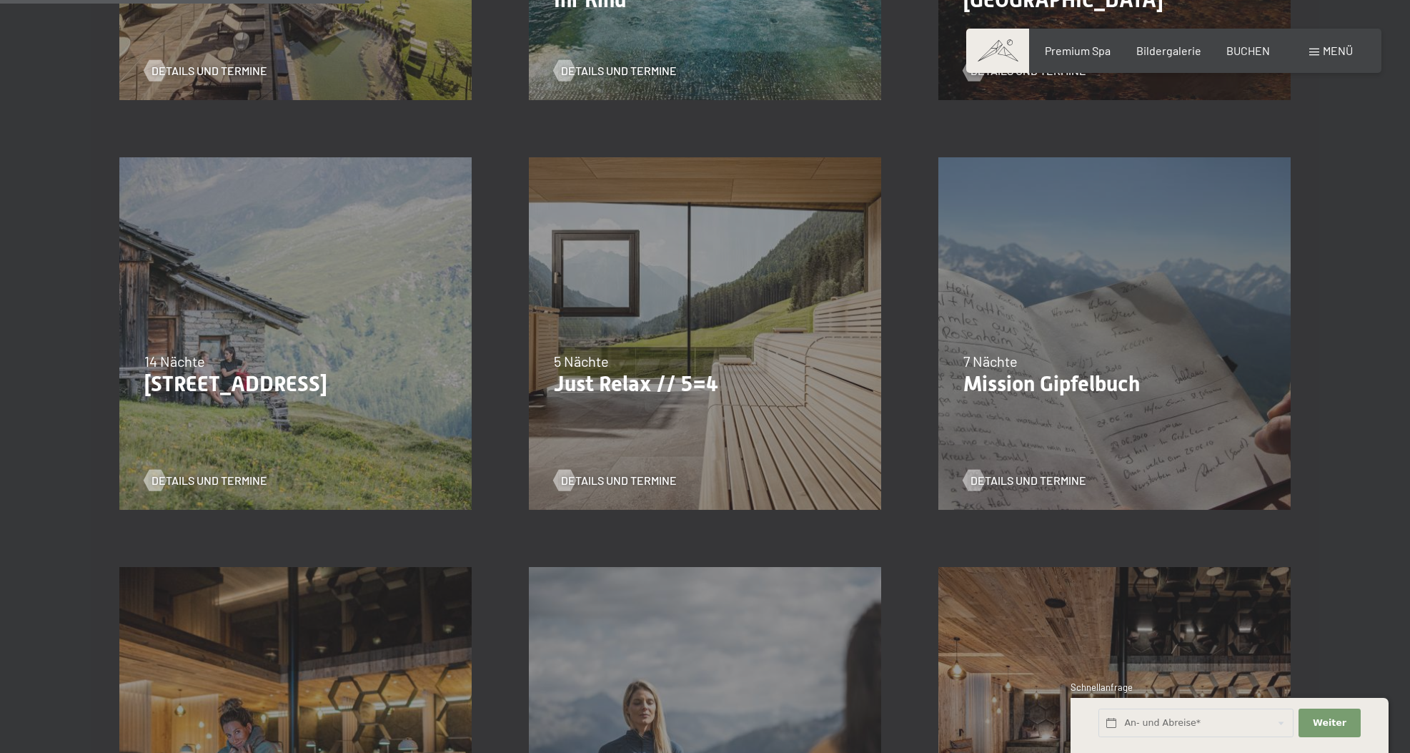
scroll to position [714, 1]
click at [617, 482] on span "Details und Termine" at bounding box center [633, 480] width 116 height 16
